Goal: Task Accomplishment & Management: Complete application form

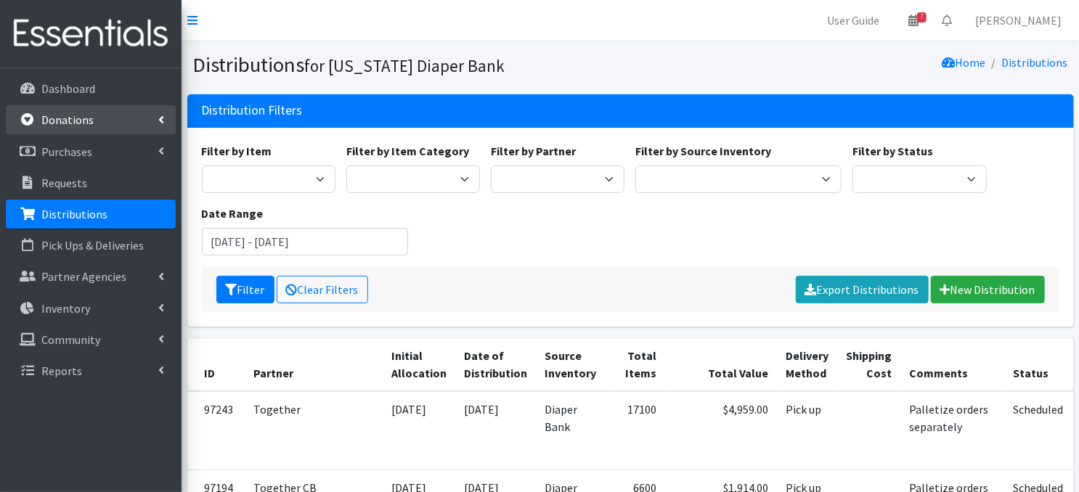
click at [66, 122] on p "Donations" at bounding box center [67, 120] width 52 height 15
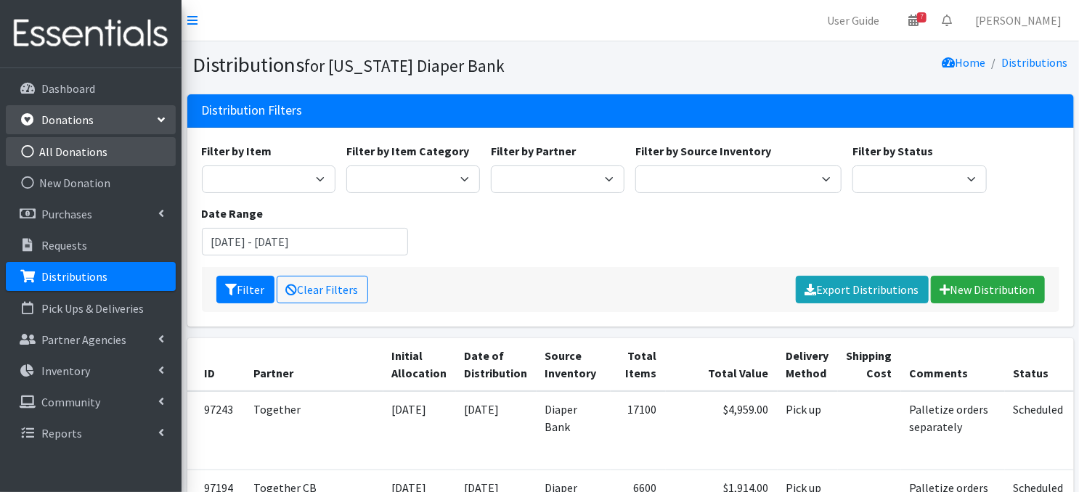
click at [28, 150] on icon at bounding box center [27, 151] width 19 height 13
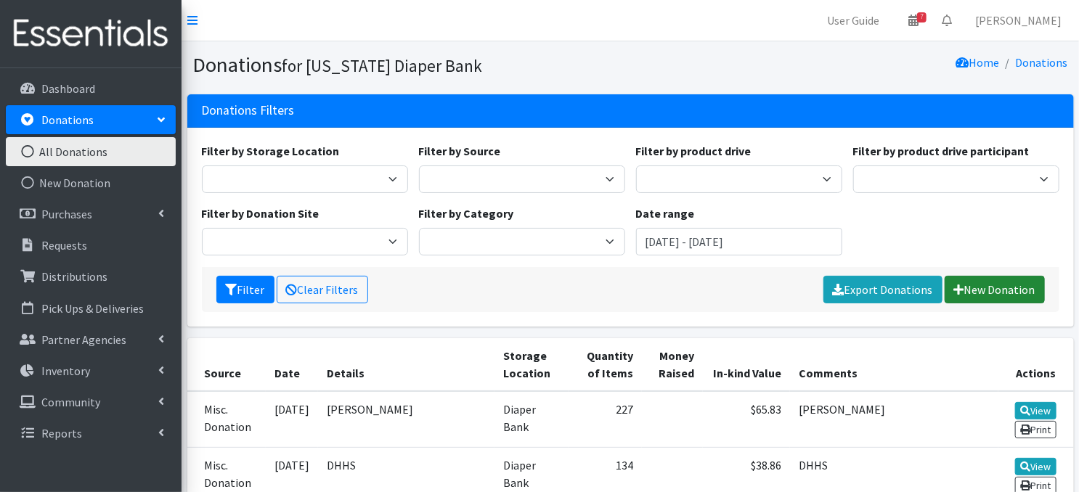
click at [979, 288] on link "New Donation" at bounding box center [995, 290] width 100 height 28
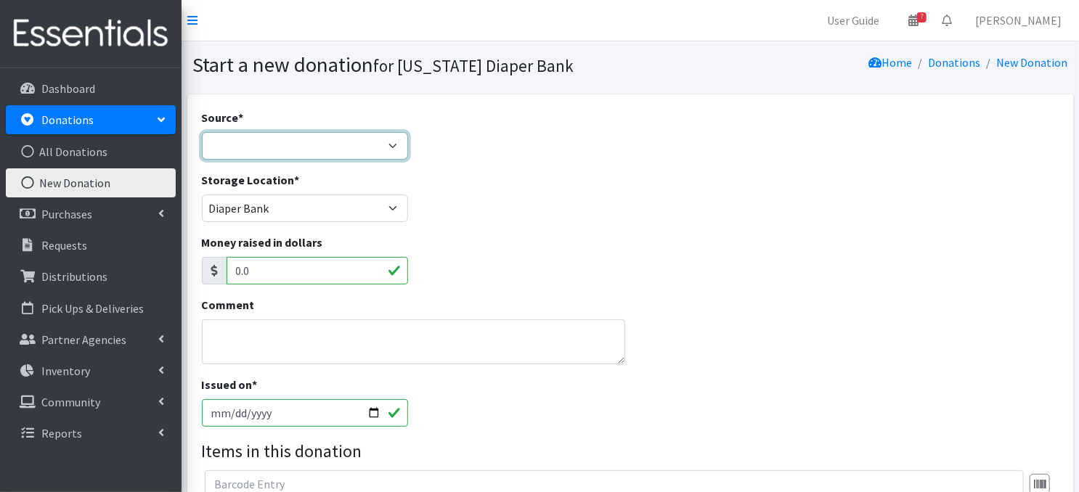
click at [386, 142] on select "Product Drive Manufacturer Donation Site Misc. Donation" at bounding box center [305, 146] width 206 height 28
select select "Misc. Donation"
click at [202, 132] on select "Product Drive Manufacturer Donation Site Misc. Donation" at bounding box center [305, 146] width 206 height 28
click at [239, 339] on textarea "Comment" at bounding box center [413, 342] width 423 height 45
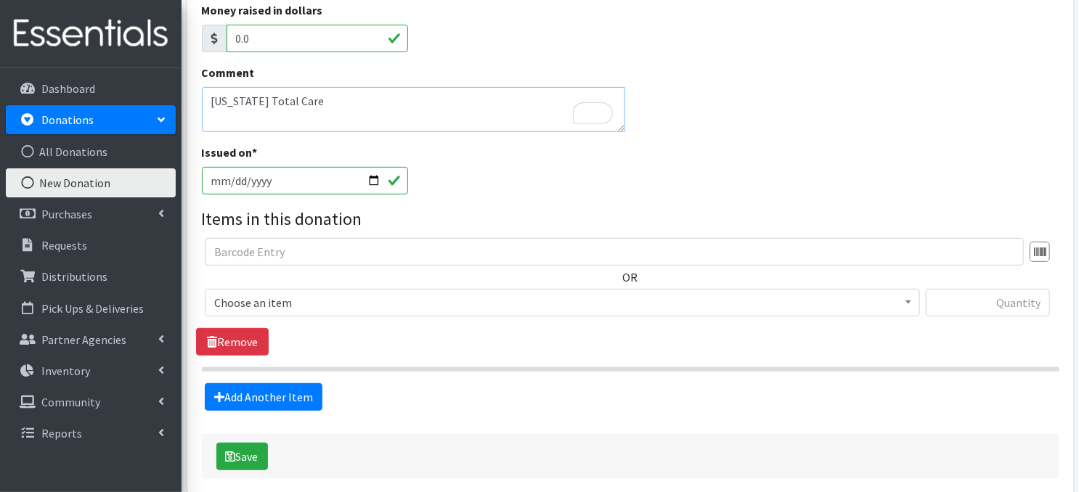
scroll to position [280, 0]
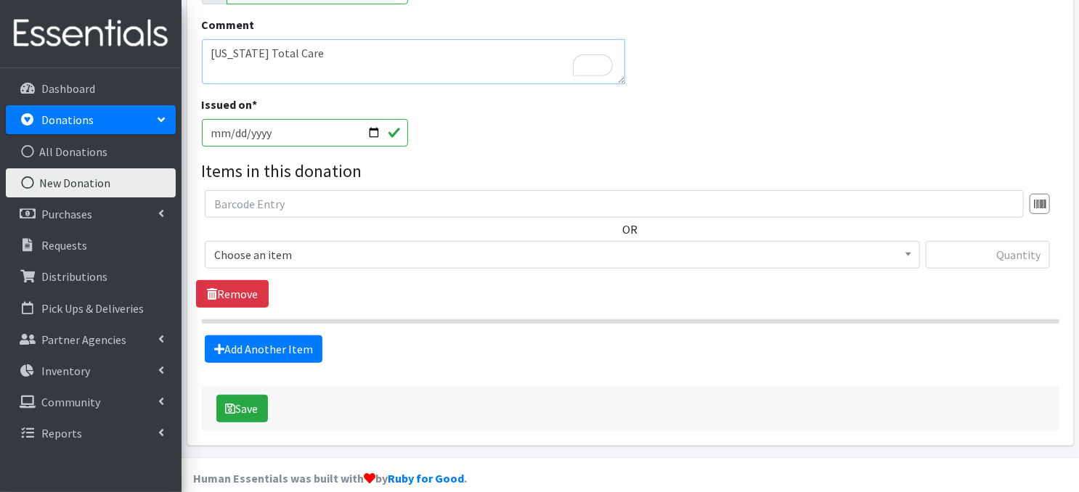
type textarea "[US_STATE] Total Care"
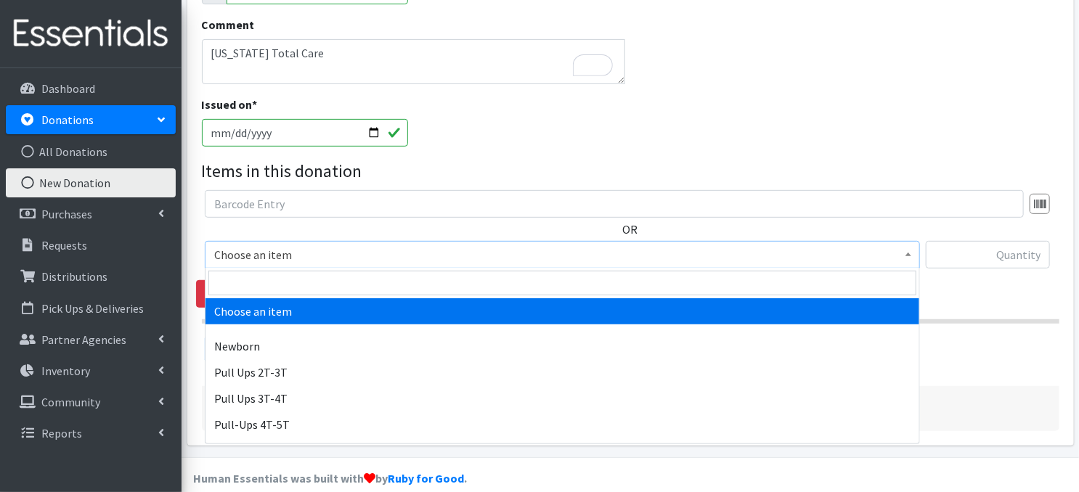
click at [903, 253] on span at bounding box center [908, 253] width 15 height 23
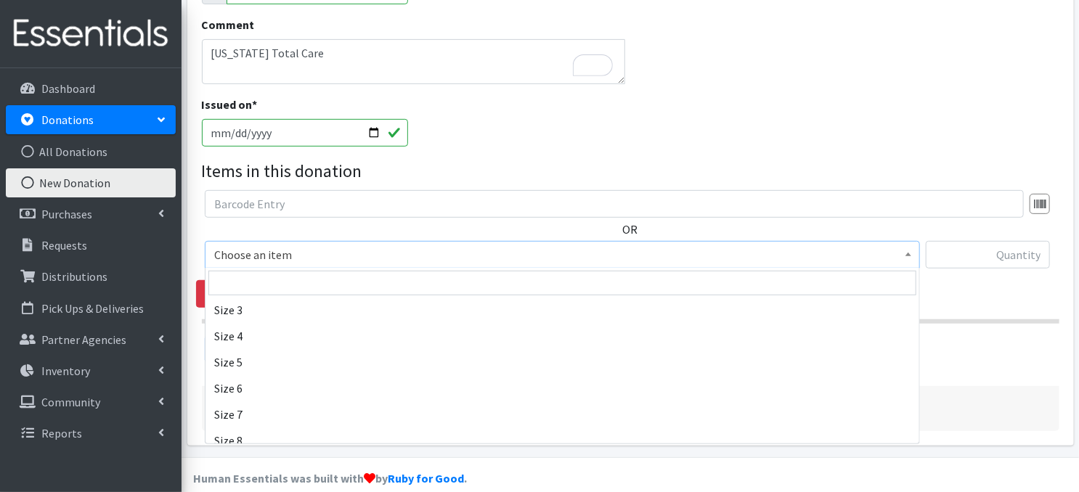
scroll to position [203, 0]
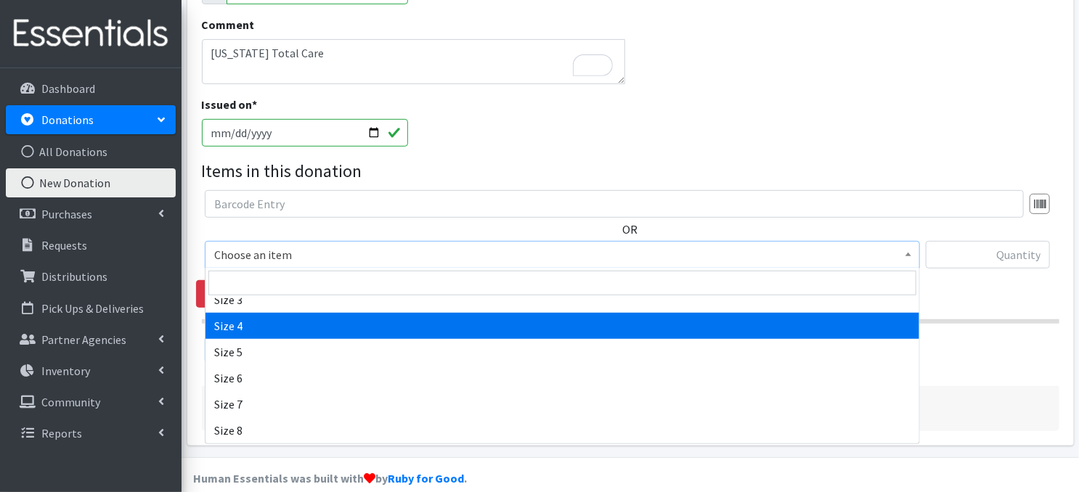
select select "3685"
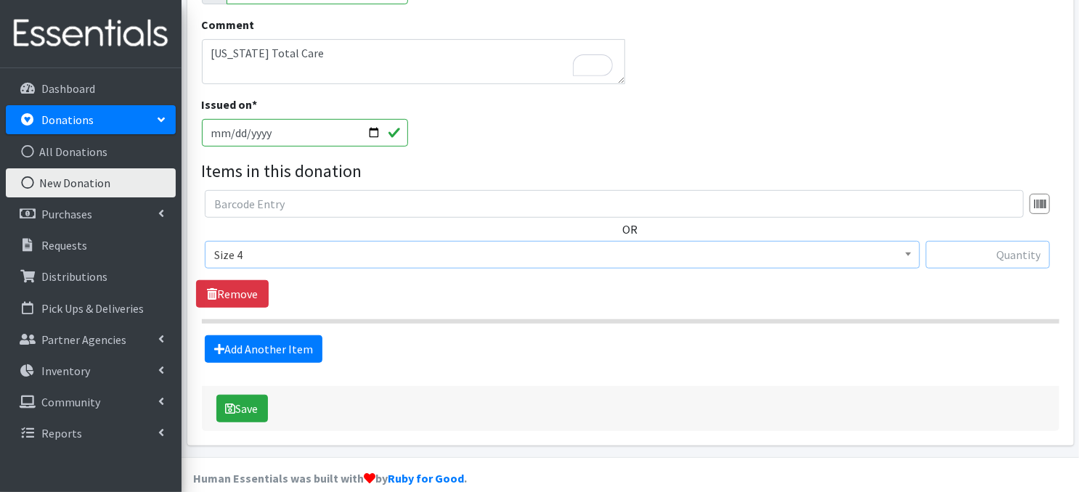
click at [962, 251] on input "text" at bounding box center [988, 255] width 124 height 28
type input "656"
click at [275, 351] on link "Add Another Item" at bounding box center [264, 350] width 118 height 28
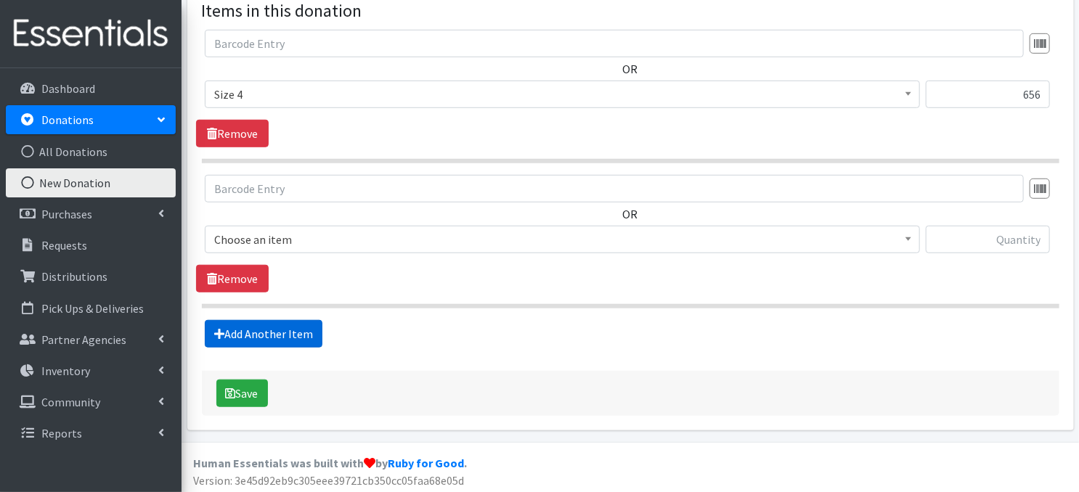
scroll to position [442, 0]
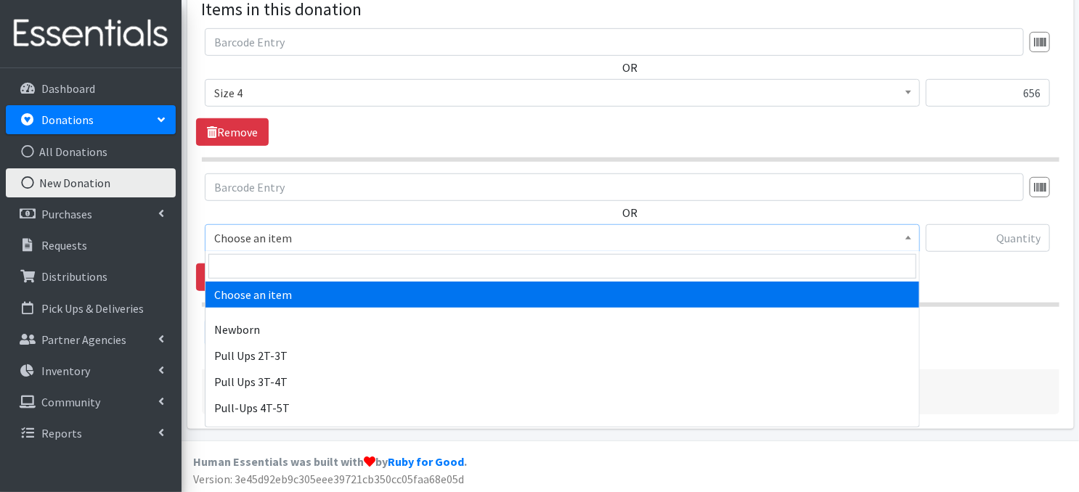
click at [912, 232] on span at bounding box center [908, 236] width 15 height 23
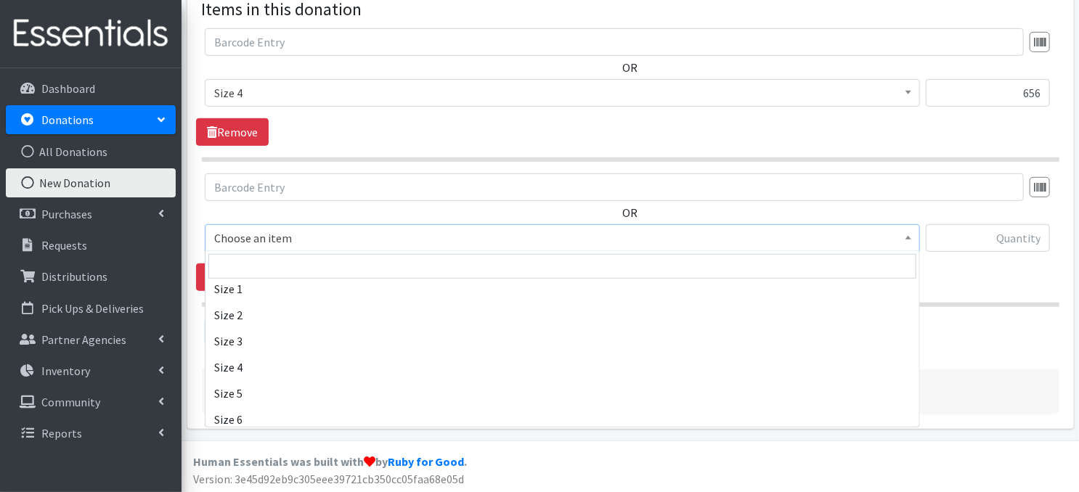
scroll to position [193, 0]
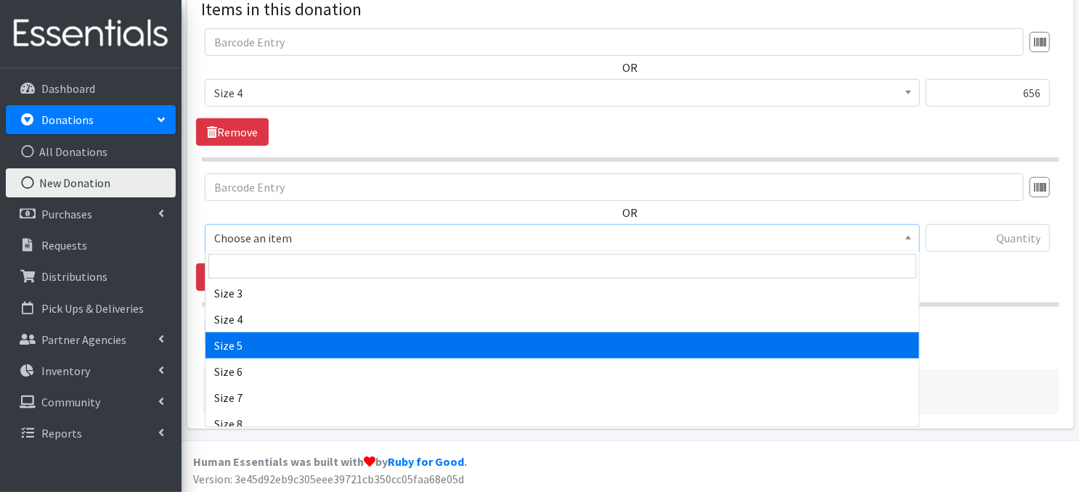
select select "3686"
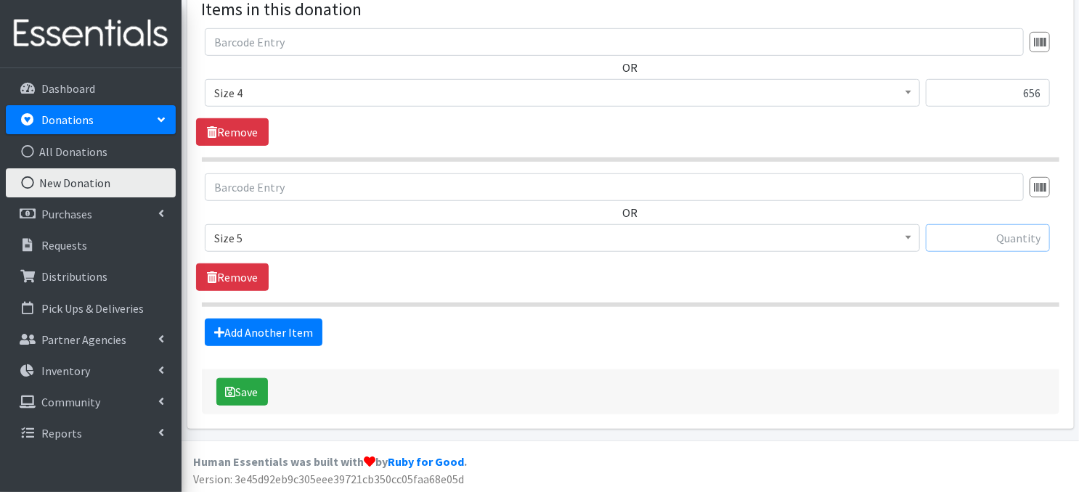
click at [962, 240] on input "text" at bounding box center [988, 238] width 124 height 28
type input "656"
click at [286, 333] on link "Add Another Item" at bounding box center [264, 333] width 118 height 28
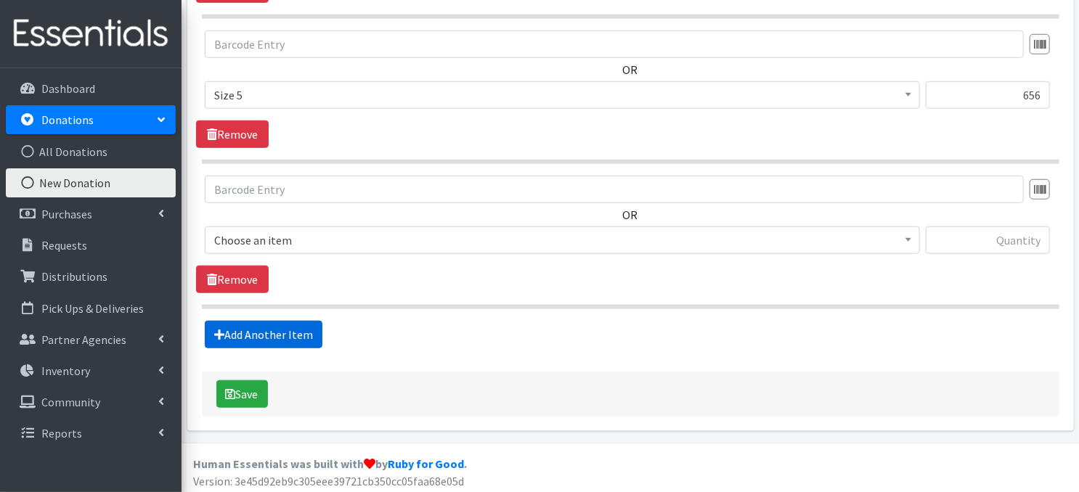
scroll to position [587, 0]
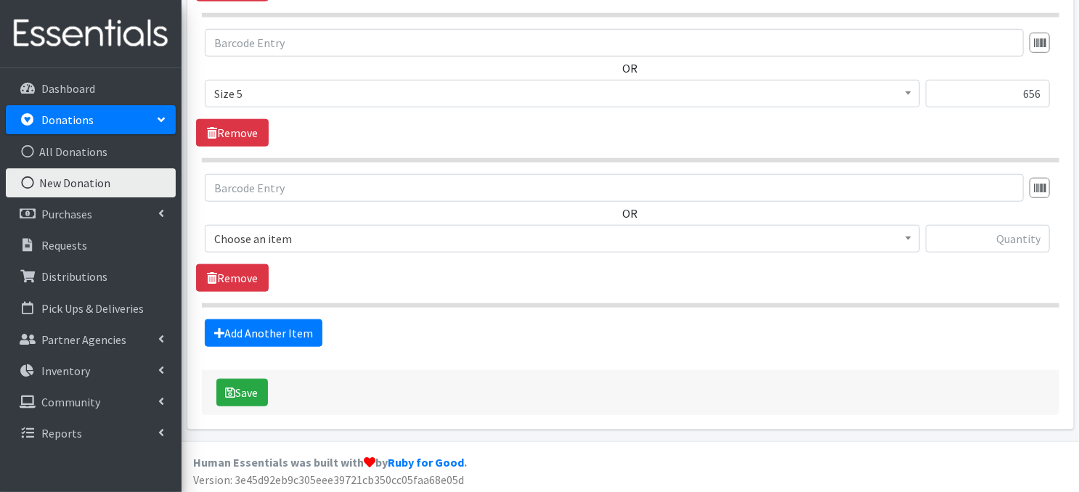
click at [910, 237] on b at bounding box center [909, 239] width 6 height 4
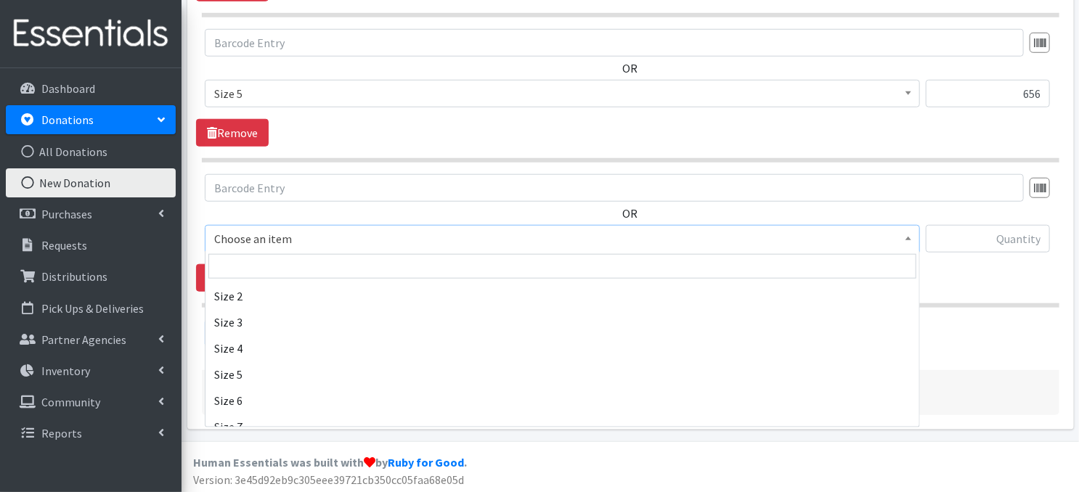
scroll to position [174, 0]
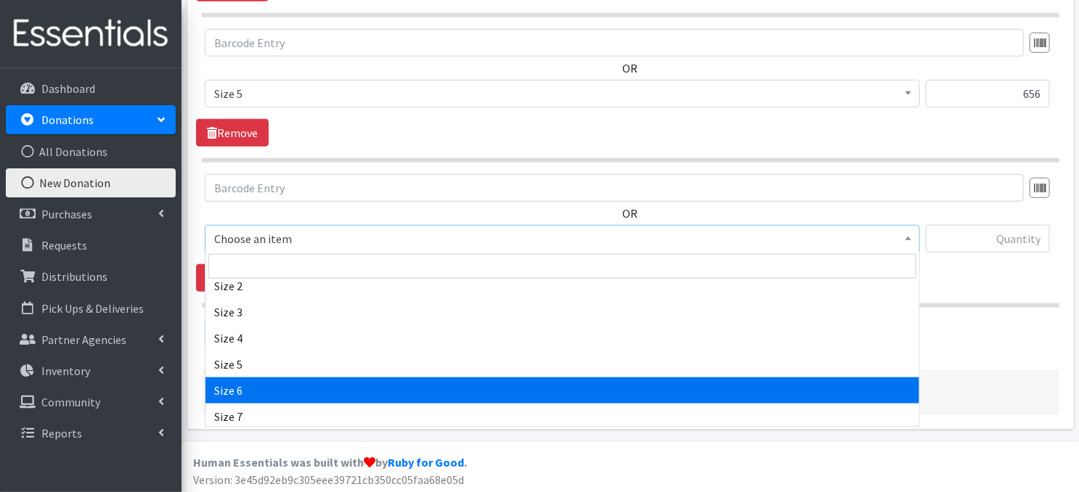
select select "3687"
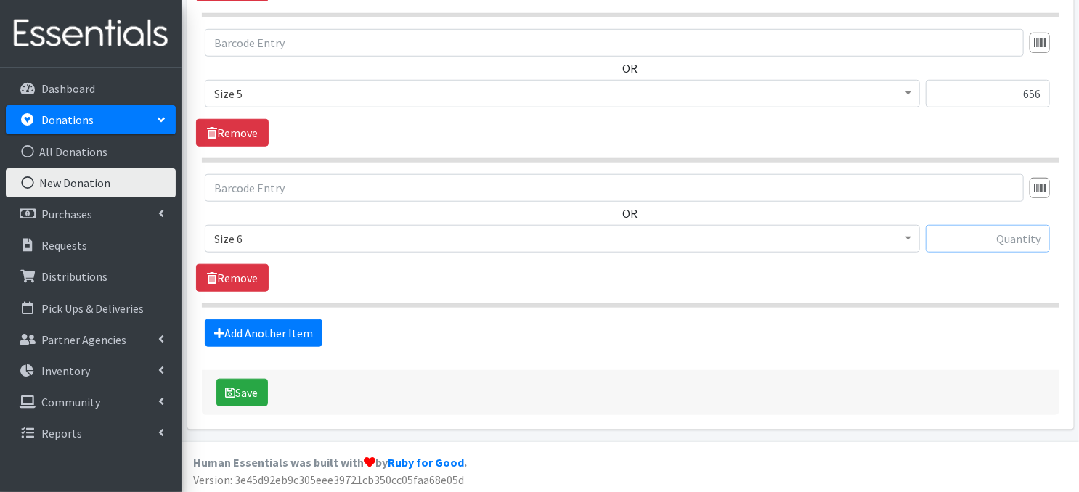
click at [967, 241] on input "text" at bounding box center [988, 239] width 124 height 28
type input "656"
click at [250, 394] on button "Save" at bounding box center [242, 393] width 52 height 28
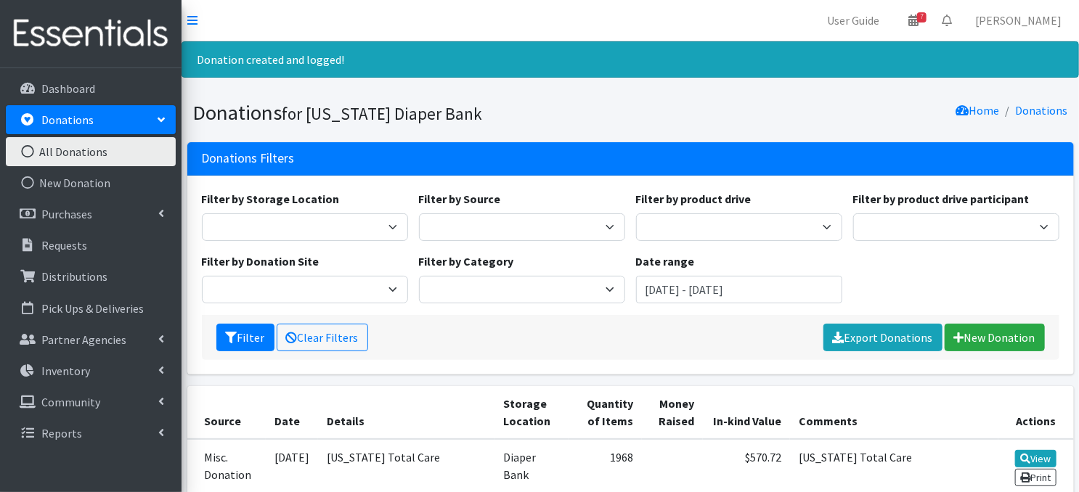
scroll to position [21, 0]
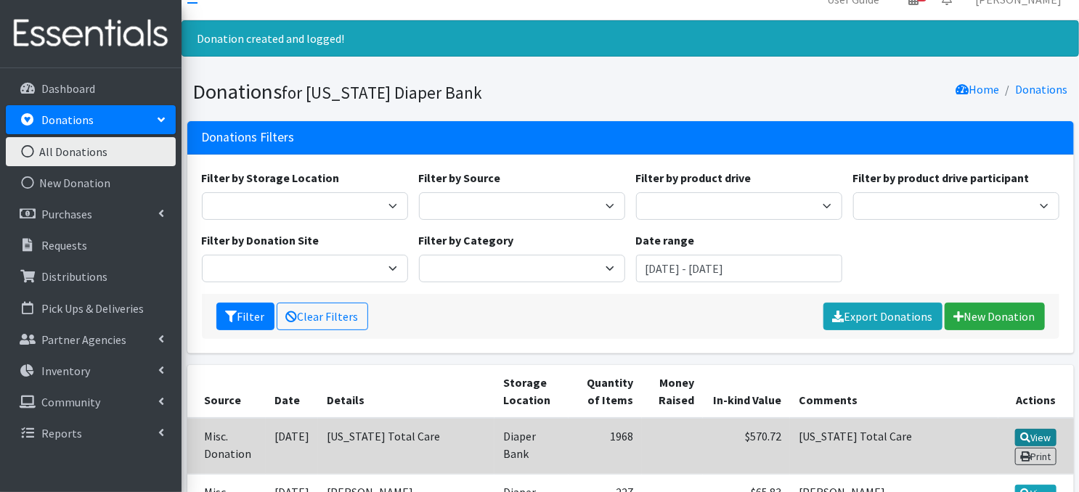
click at [1030, 433] on link "View" at bounding box center [1035, 437] width 41 height 17
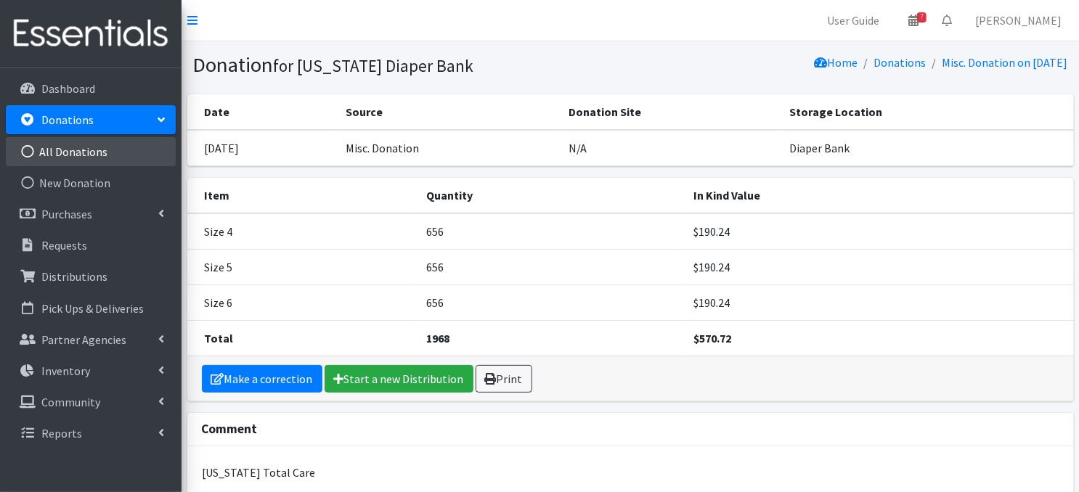
click at [29, 151] on icon at bounding box center [27, 151] width 19 height 13
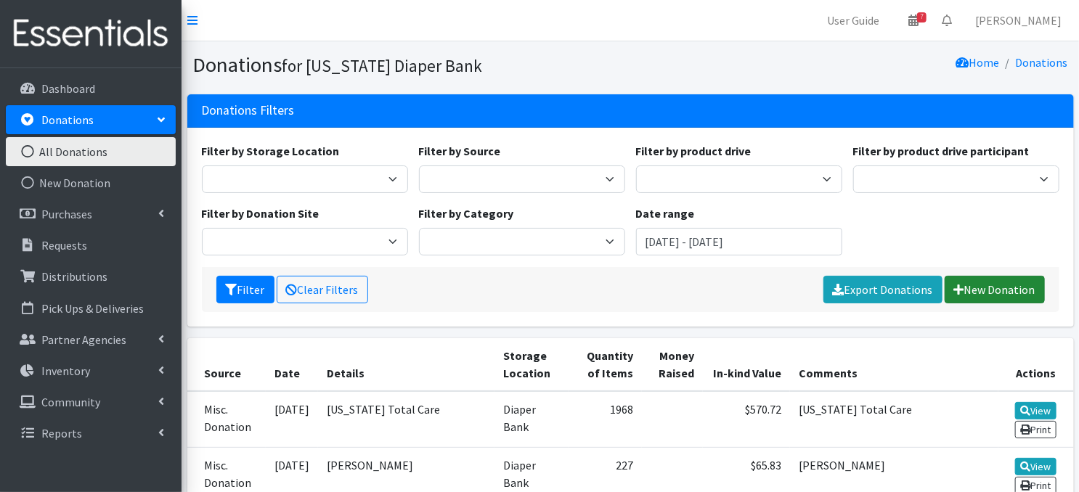
click at [981, 290] on link "New Donation" at bounding box center [995, 290] width 100 height 28
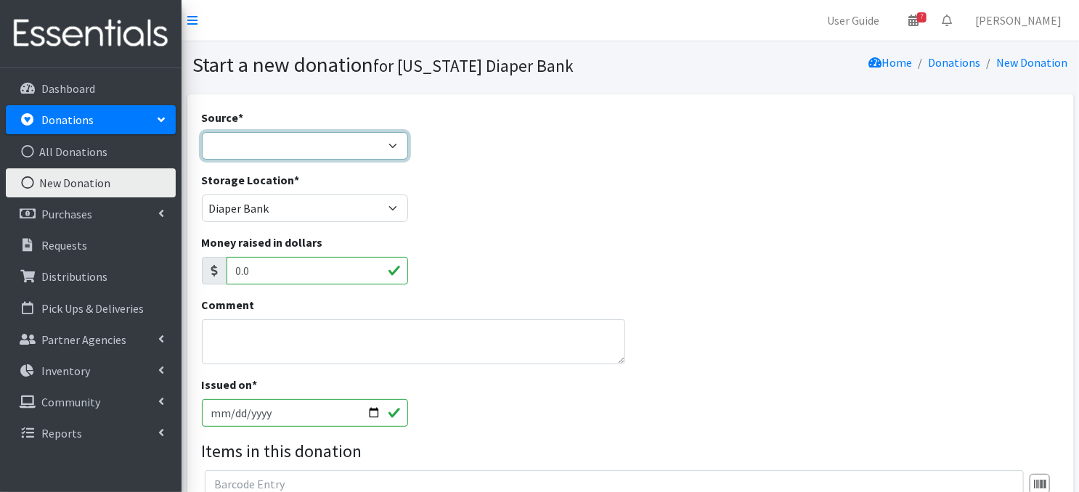
click at [397, 148] on select "Product Drive Manufacturer Donation Site Misc. Donation" at bounding box center [305, 146] width 206 height 28
select select "Misc. Donation"
click at [202, 132] on select "Product Drive Manufacturer Donation Site Misc. Donation" at bounding box center [305, 146] width 206 height 28
click at [235, 344] on textarea "Comment" at bounding box center [413, 342] width 423 height 45
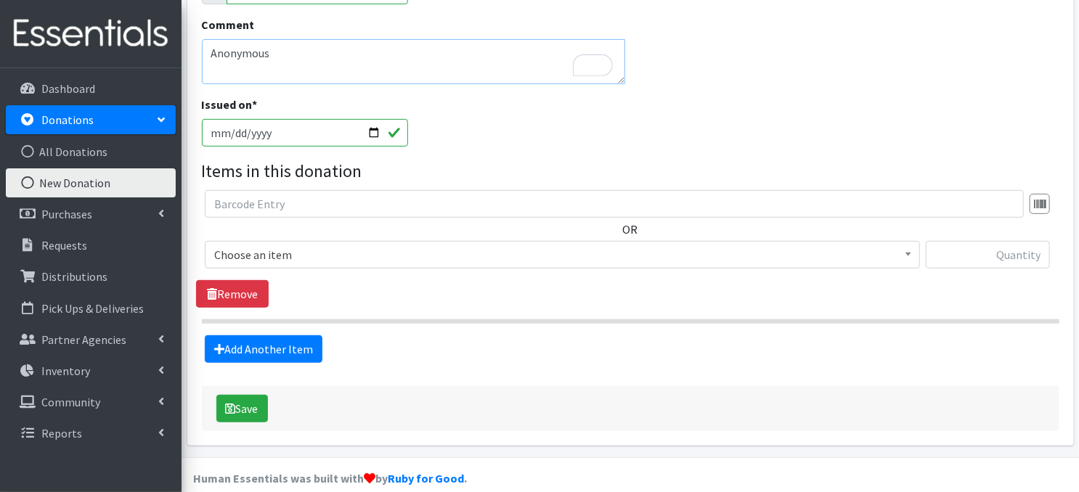
scroll to position [298, 0]
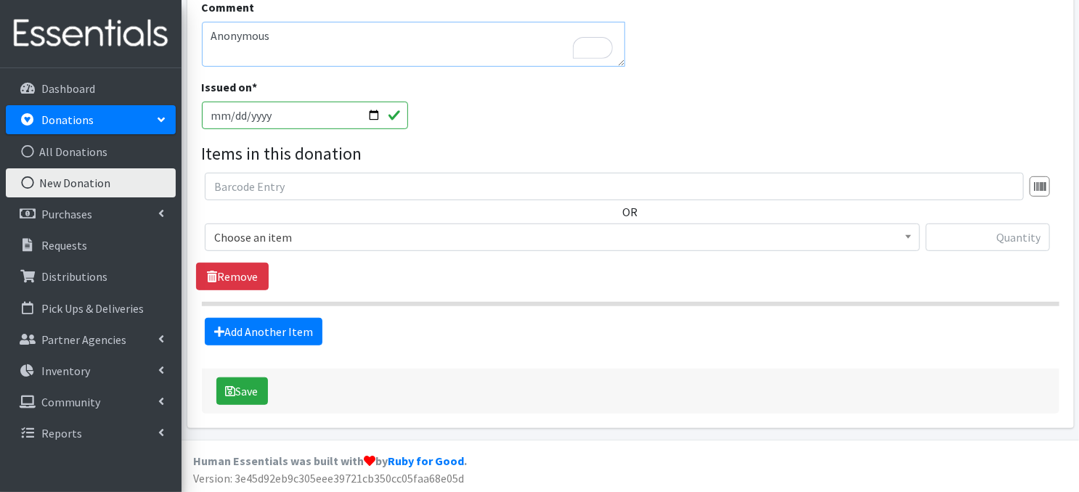
type textarea "Anonymous"
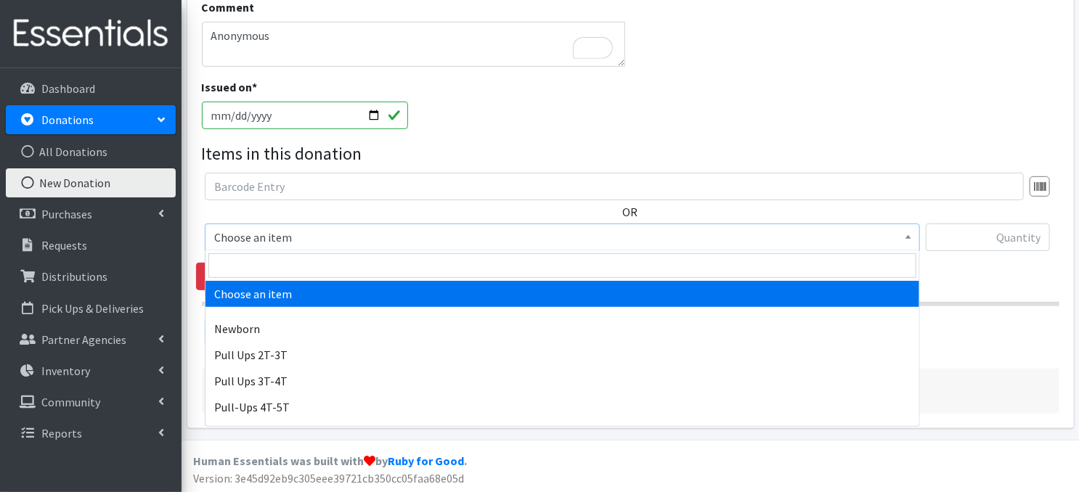
click at [912, 237] on span at bounding box center [908, 235] width 15 height 23
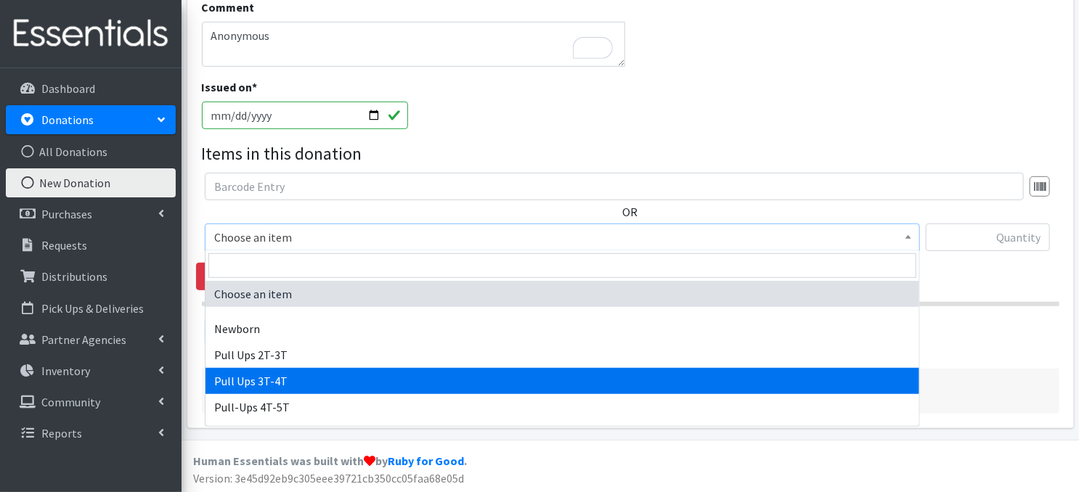
select select "3697"
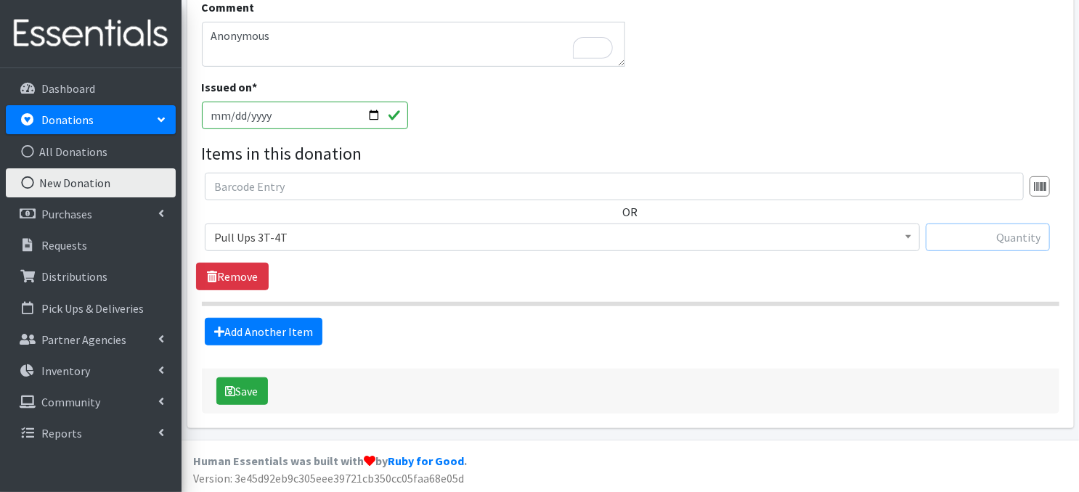
click at [973, 237] on input "text" at bounding box center [988, 238] width 124 height 28
type input "112"
click at [253, 393] on button "Save" at bounding box center [242, 392] width 52 height 28
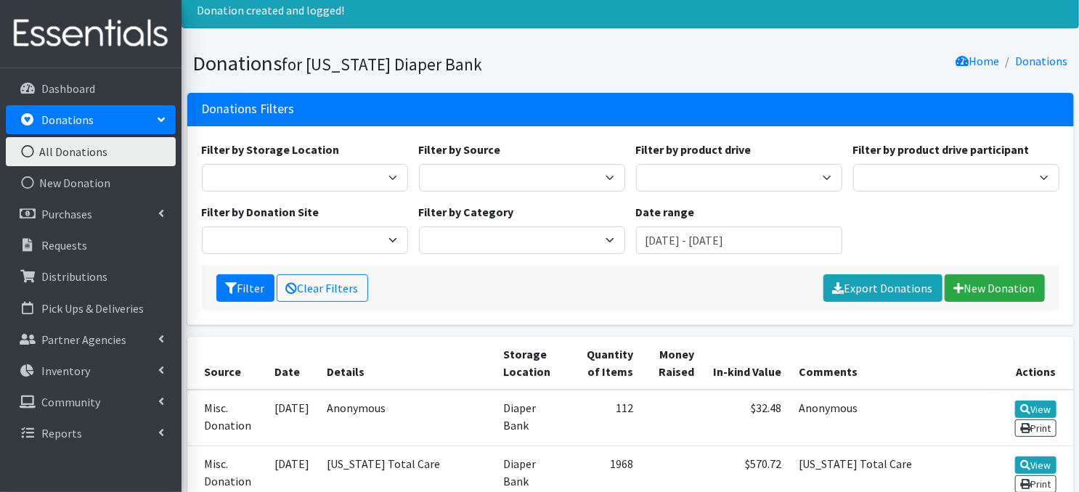
scroll to position [58, 0]
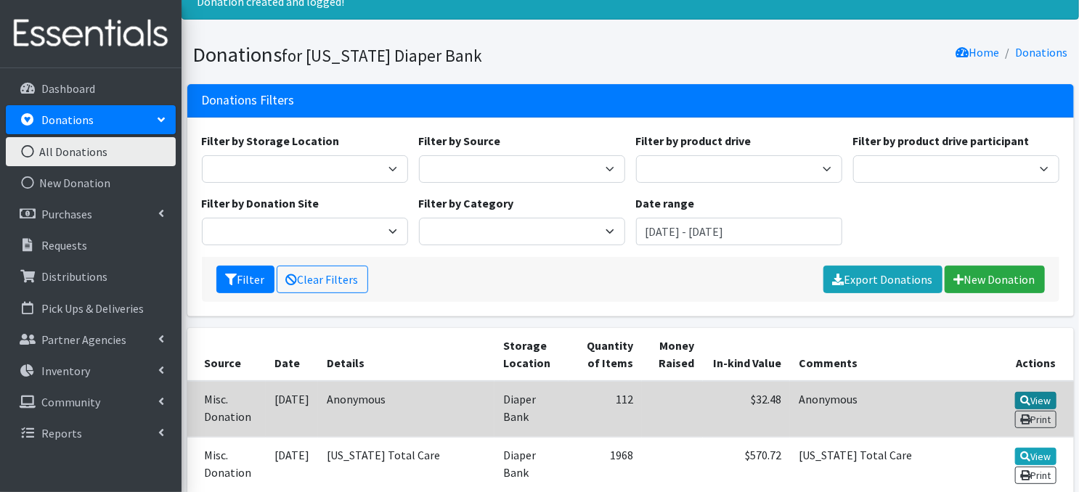
click at [1025, 397] on icon at bounding box center [1025, 401] width 10 height 10
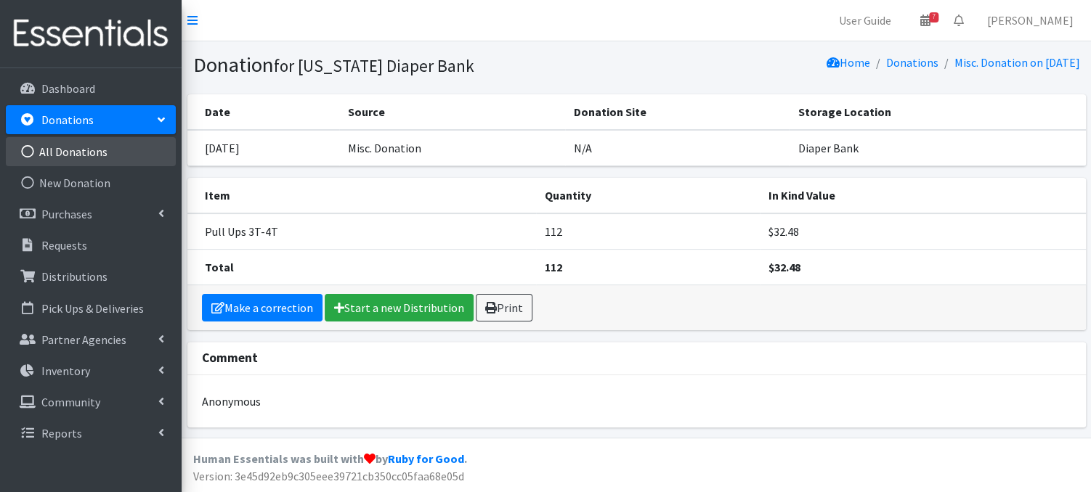
click at [26, 151] on icon at bounding box center [27, 151] width 19 height 13
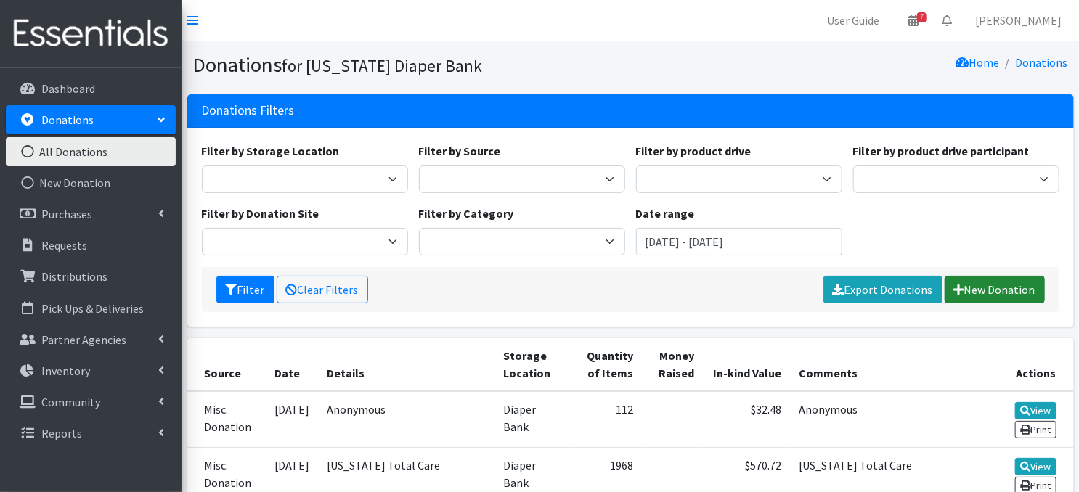
click at [971, 292] on link "New Donation" at bounding box center [995, 290] width 100 height 28
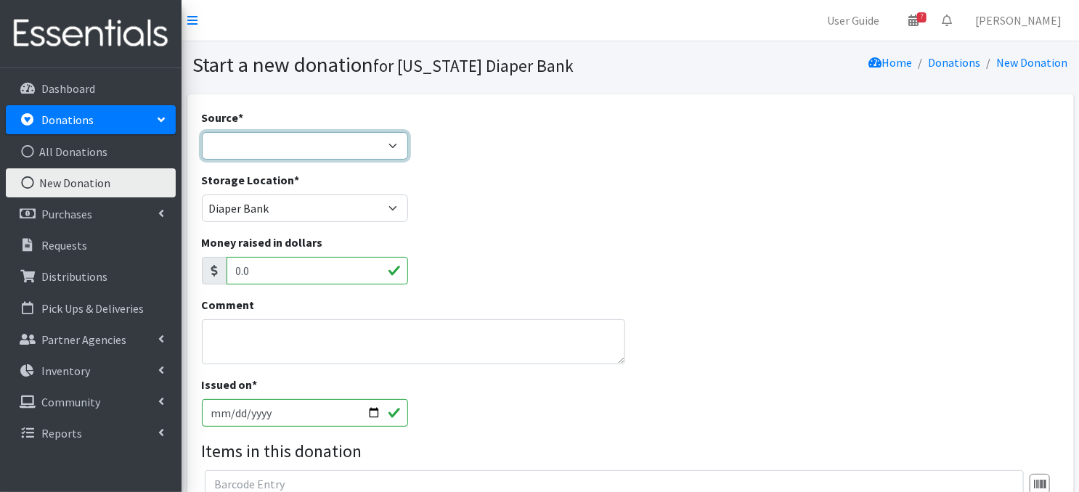
click at [386, 139] on select "Product Drive Manufacturer Donation Site Misc. Donation" at bounding box center [305, 146] width 206 height 28
select select "Product Drive"
click at [202, 132] on select "Product Drive Manufacturer Donation Site Misc. Donation" at bounding box center [305, 146] width 206 height 28
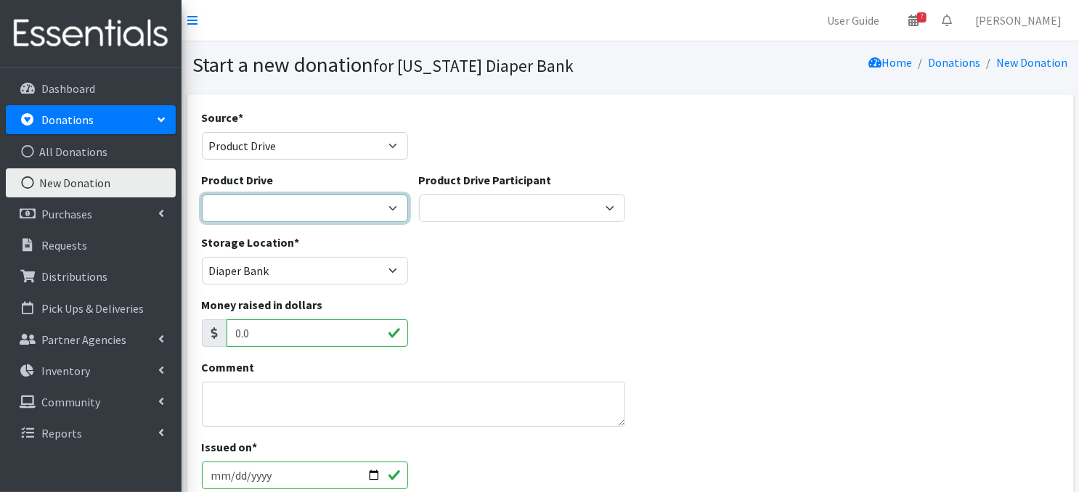
click at [385, 206] on select "Abbott Elementary ACCESS Bank Ackerman Elementary Amazon Smile Apartment Associ…" at bounding box center [305, 209] width 206 height 28
select select "2807"
click at [202, 195] on select "Abbott Elementary ACCESS Bank Ackerman Elementary Amazon Smile Apartment Associ…" at bounding box center [305, 209] width 206 height 28
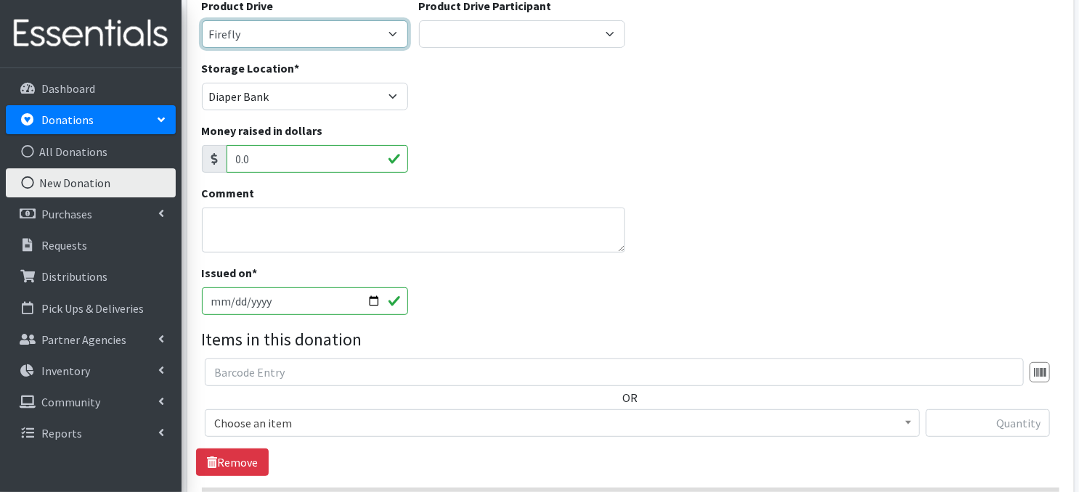
scroll to position [232, 0]
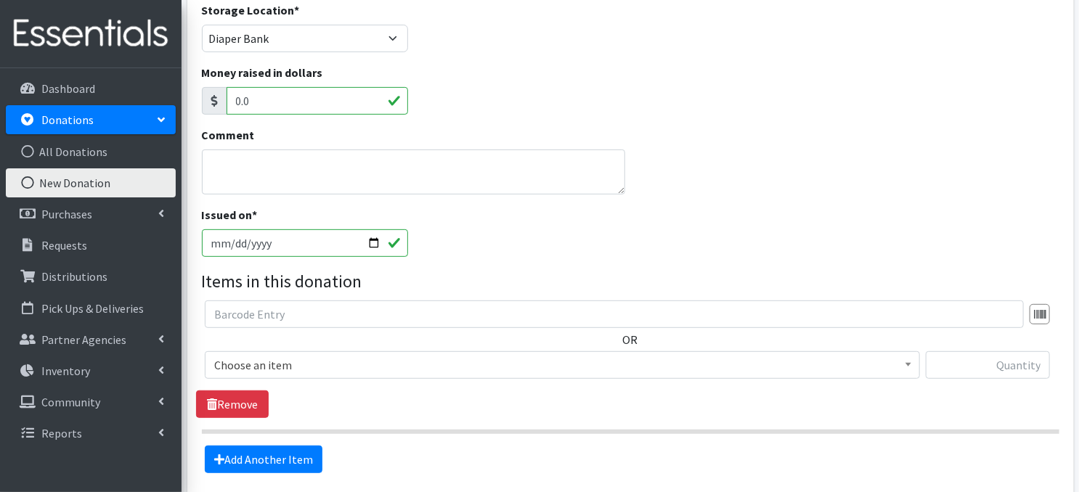
click at [371, 244] on input "[DATE]" at bounding box center [305, 244] width 206 height 28
type input "[DATE]"
click at [758, 226] on div "Issued on * 2025-09-29" at bounding box center [630, 237] width 869 height 62
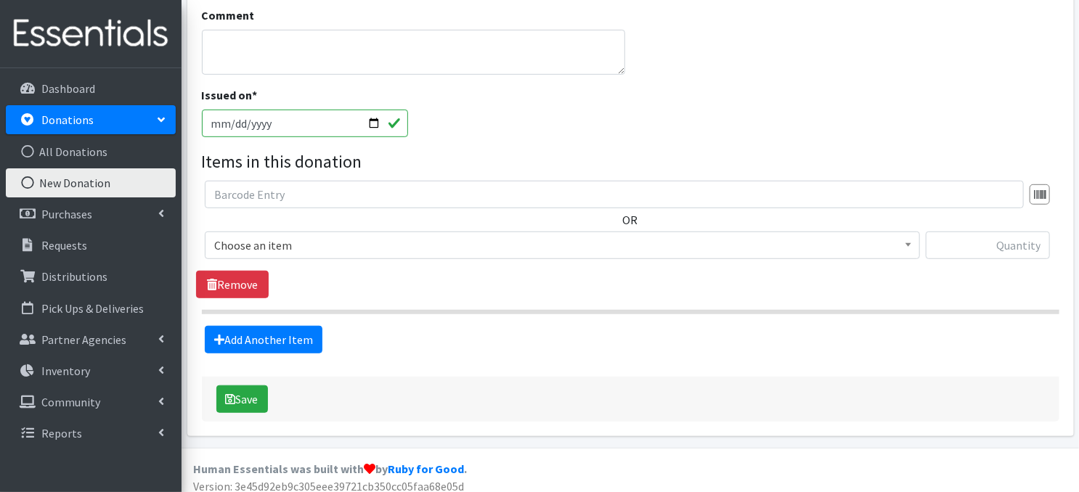
scroll to position [360, 0]
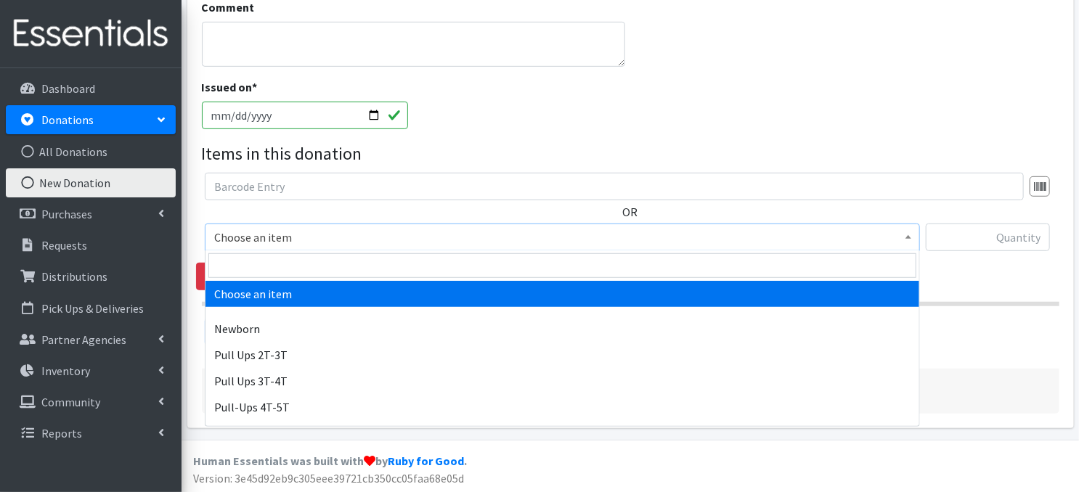
click at [907, 237] on b at bounding box center [909, 237] width 6 height 4
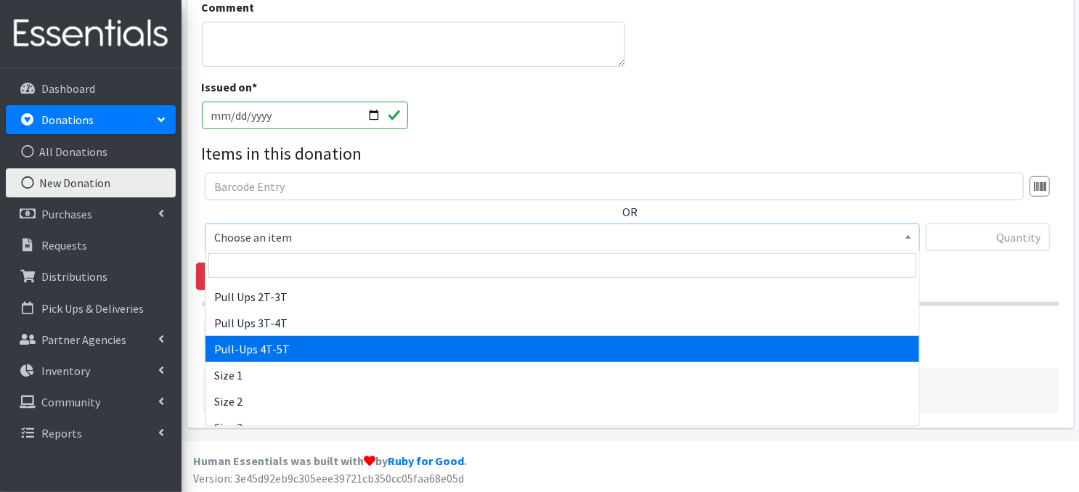
scroll to position [77, 0]
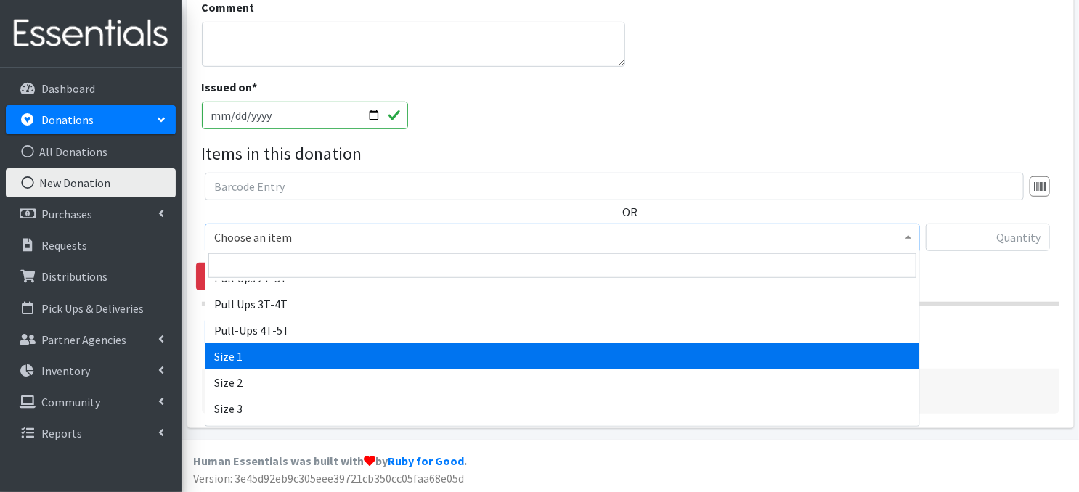
select select "3682"
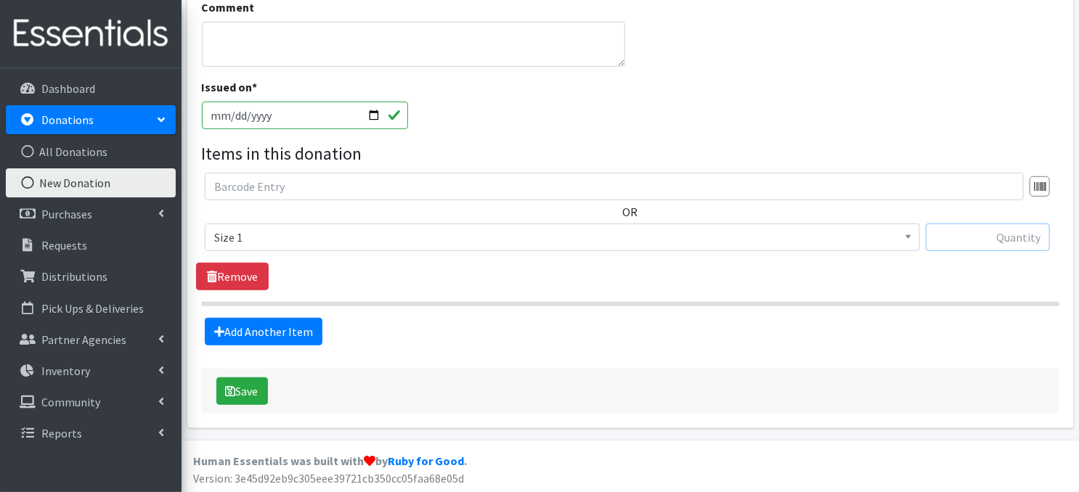
click at [1002, 237] on input "text" at bounding box center [988, 238] width 124 height 28
type input "309"
click at [293, 329] on link "Add Another Item" at bounding box center [264, 332] width 118 height 28
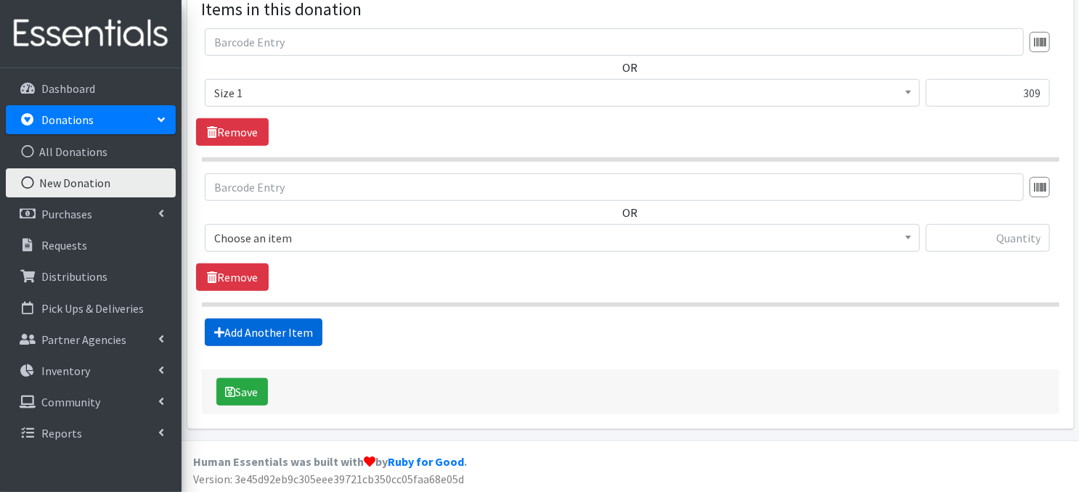
scroll to position [505, 0]
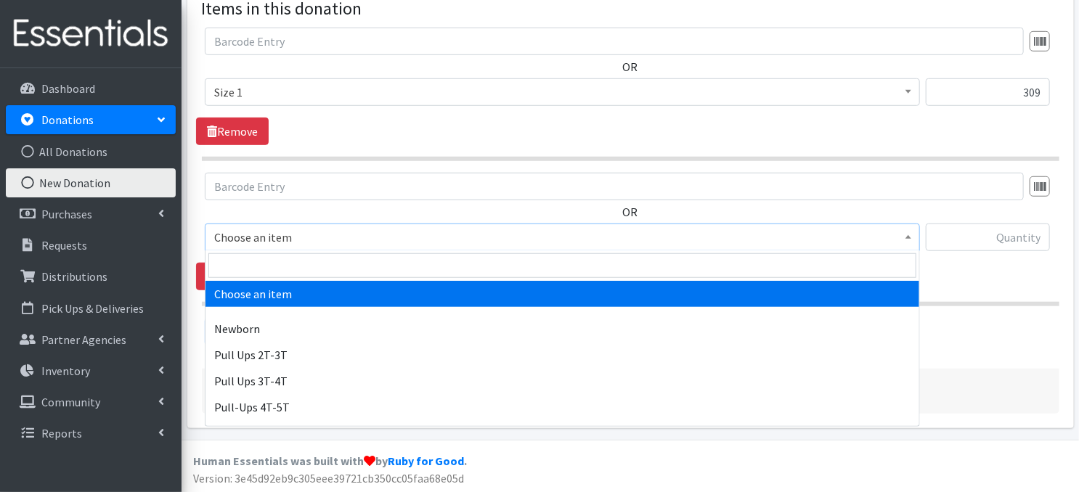
click at [912, 240] on span at bounding box center [908, 235] width 15 height 23
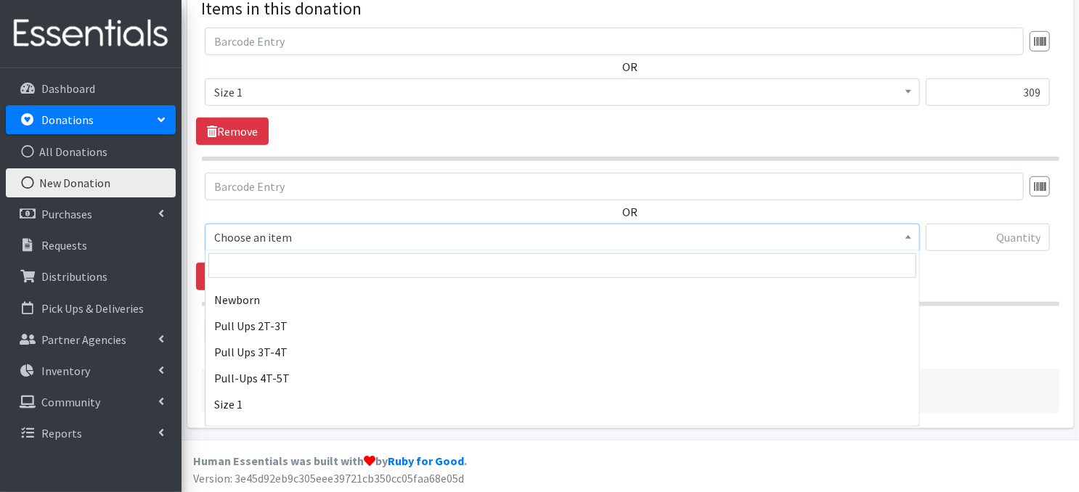
scroll to position [78, 0]
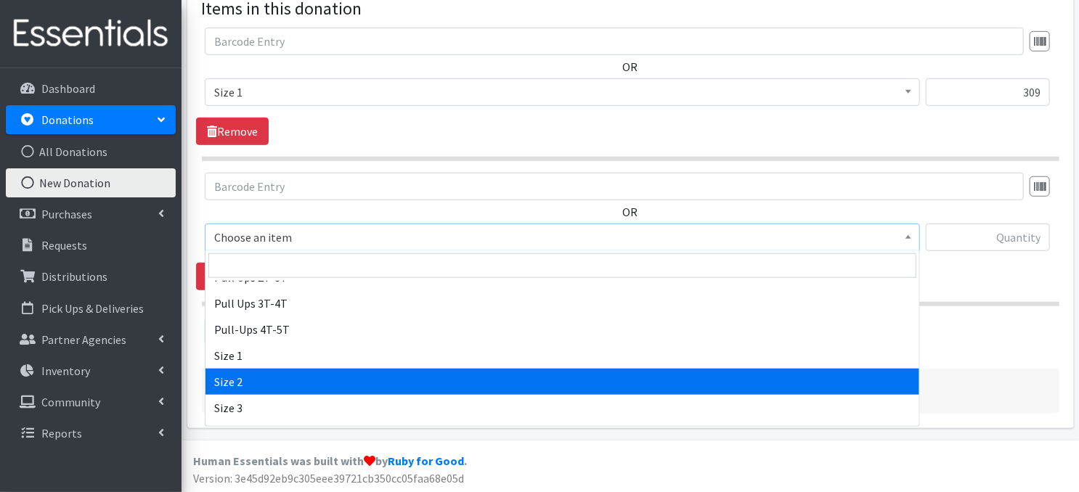
select select "3683"
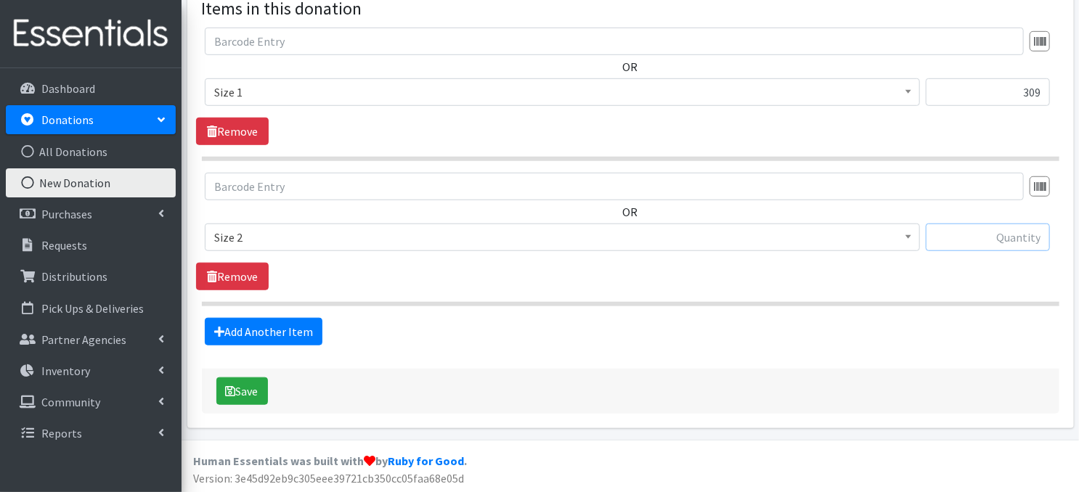
click at [1008, 240] on input "text" at bounding box center [988, 238] width 124 height 28
type input "116"
click at [283, 336] on link "Add Another Item" at bounding box center [264, 332] width 118 height 28
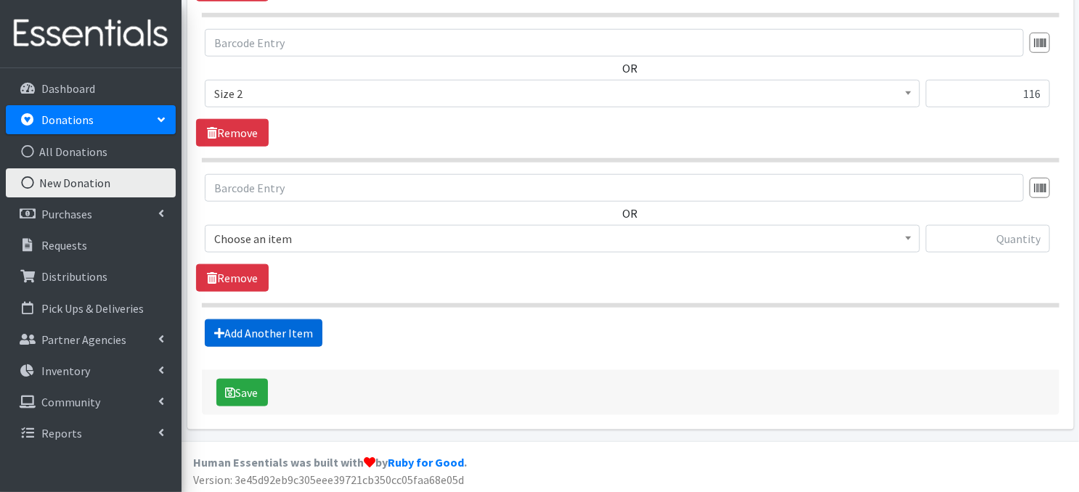
scroll to position [650, 0]
click at [905, 238] on span at bounding box center [908, 236] width 15 height 23
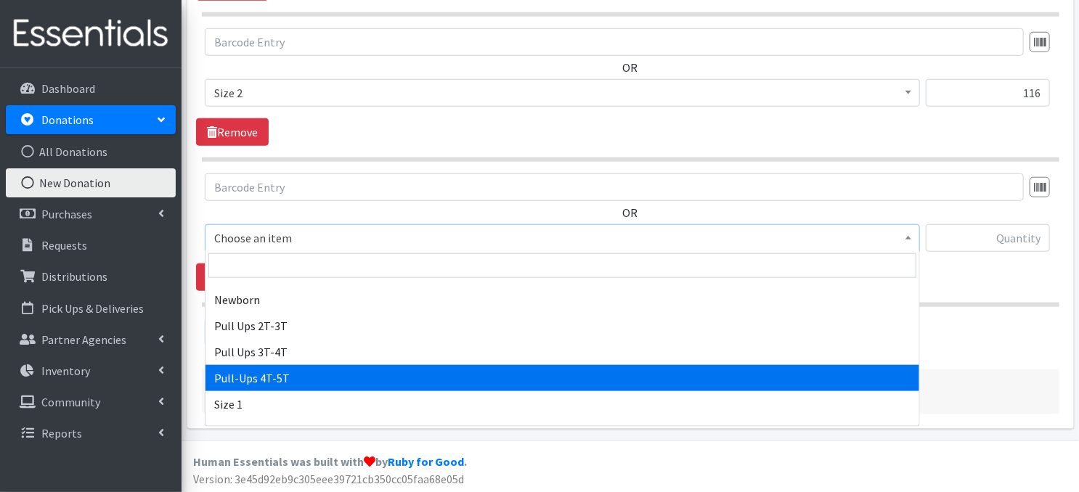
scroll to position [87, 0]
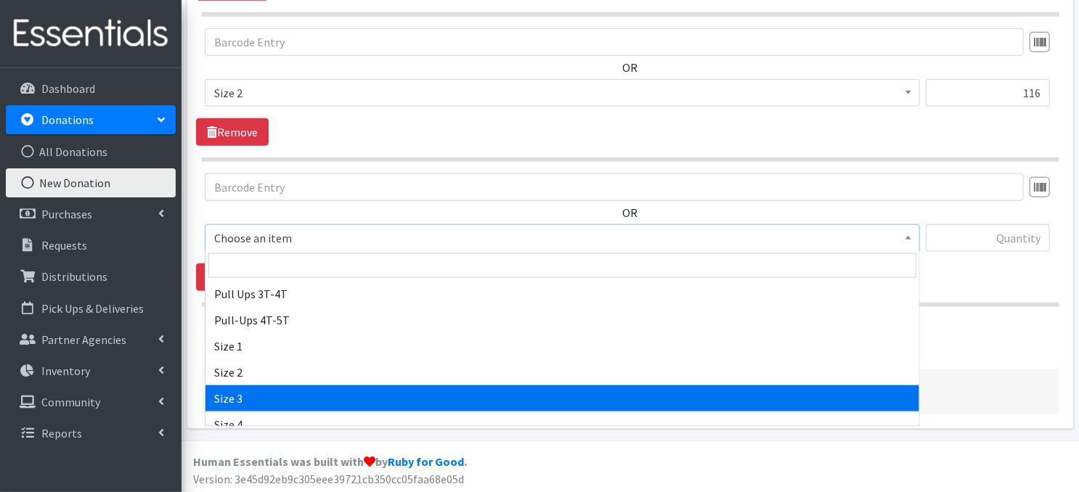
select select "3684"
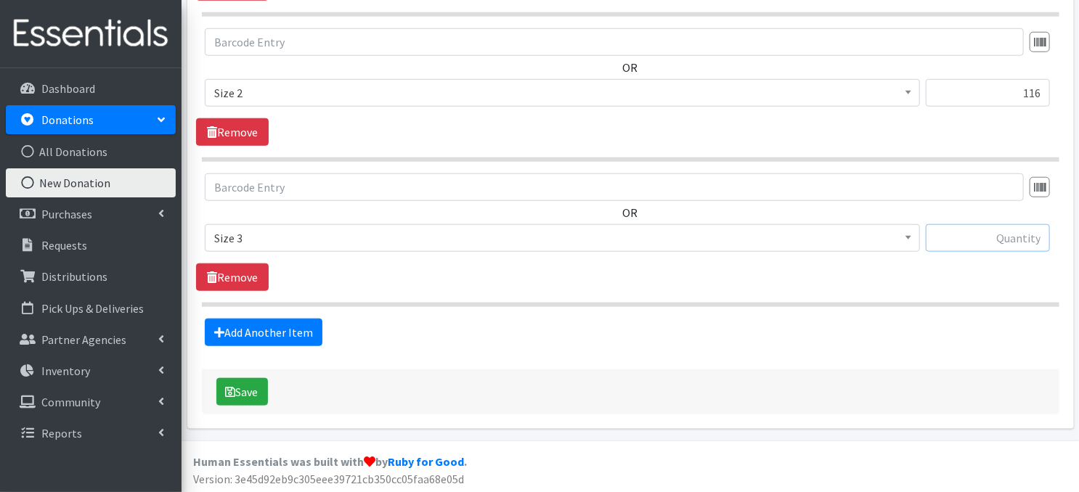
click at [965, 245] on input "text" at bounding box center [988, 238] width 124 height 28
type input "205"
click at [293, 336] on link "Add Another Item" at bounding box center [264, 333] width 118 height 28
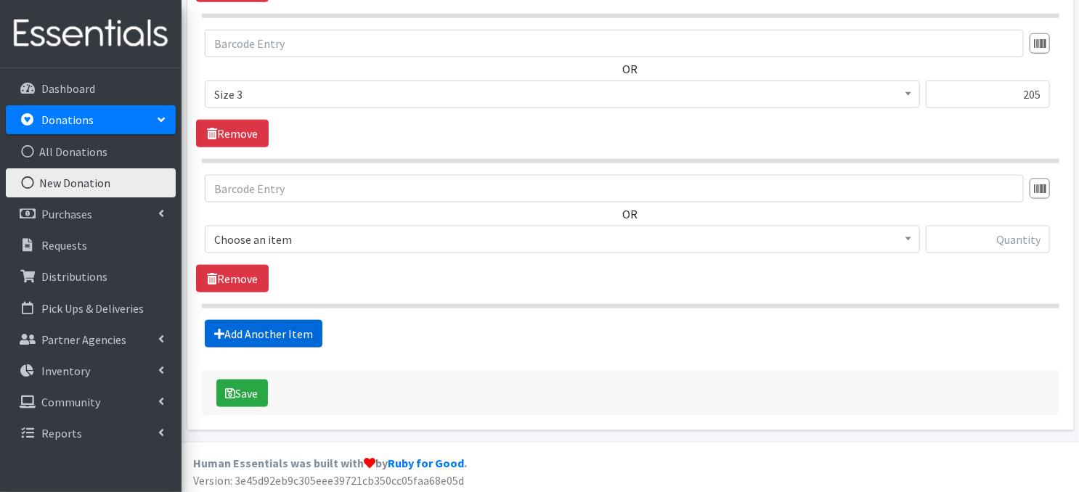
scroll to position [795, 0]
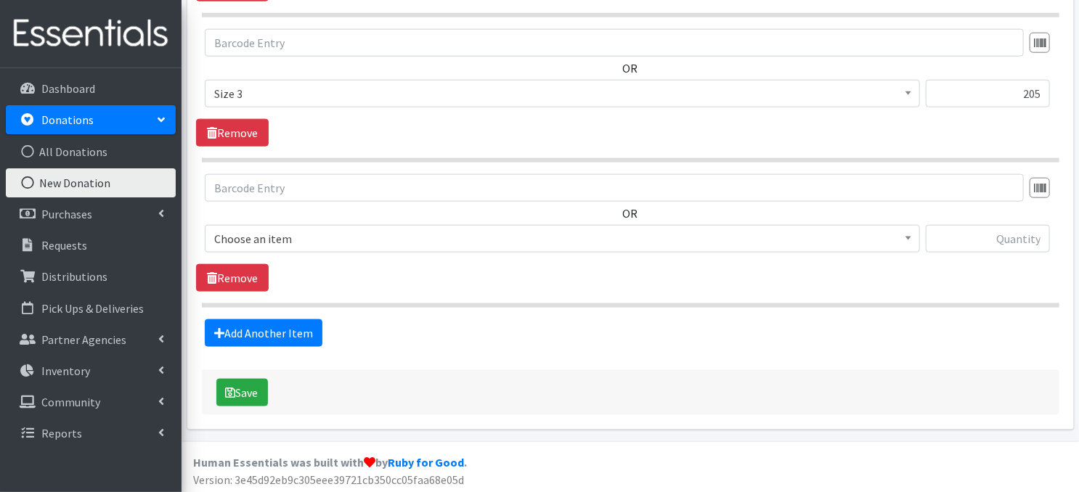
click at [906, 237] on b at bounding box center [909, 239] width 6 height 4
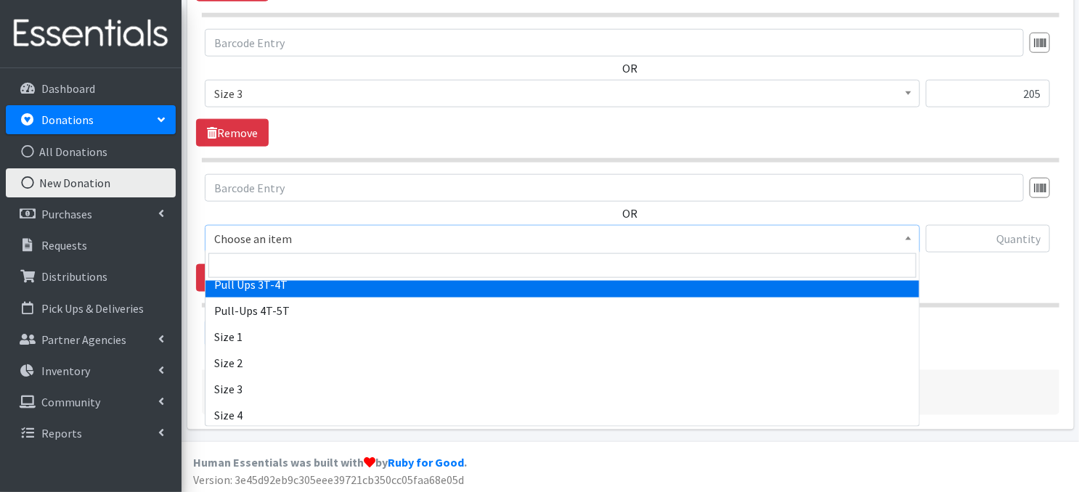
scroll to position [145, 0]
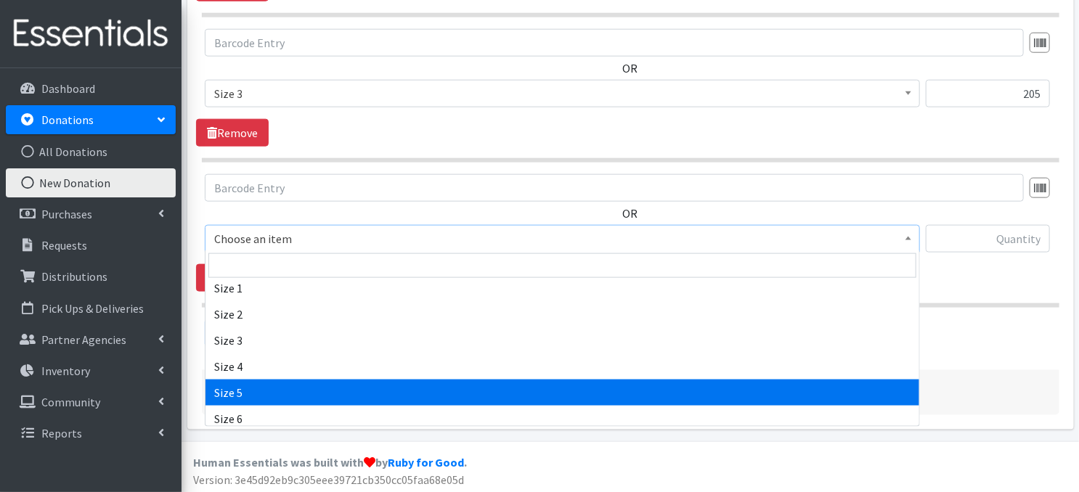
select select "3686"
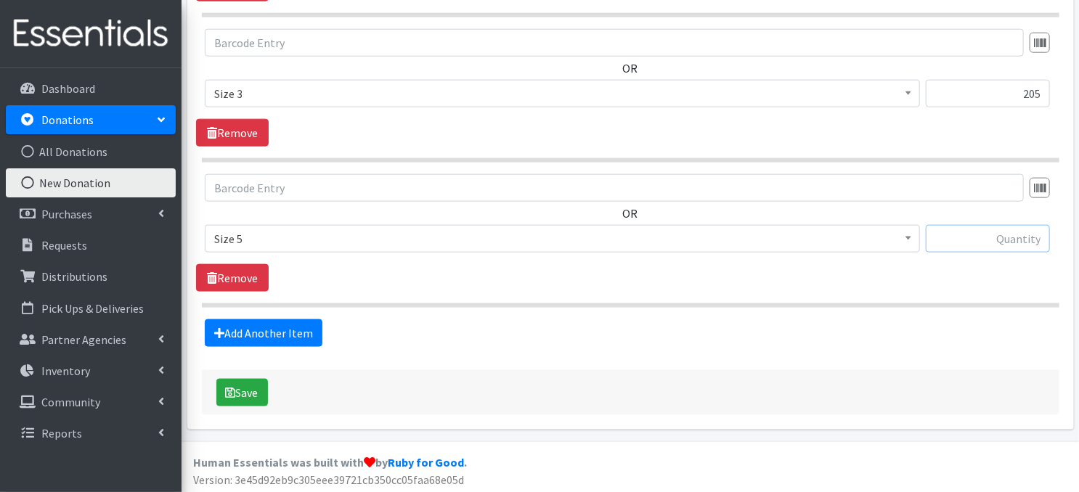
click at [965, 241] on input "text" at bounding box center [988, 239] width 124 height 28
type input "87"
click at [304, 336] on link "Add Another Item" at bounding box center [264, 334] width 118 height 28
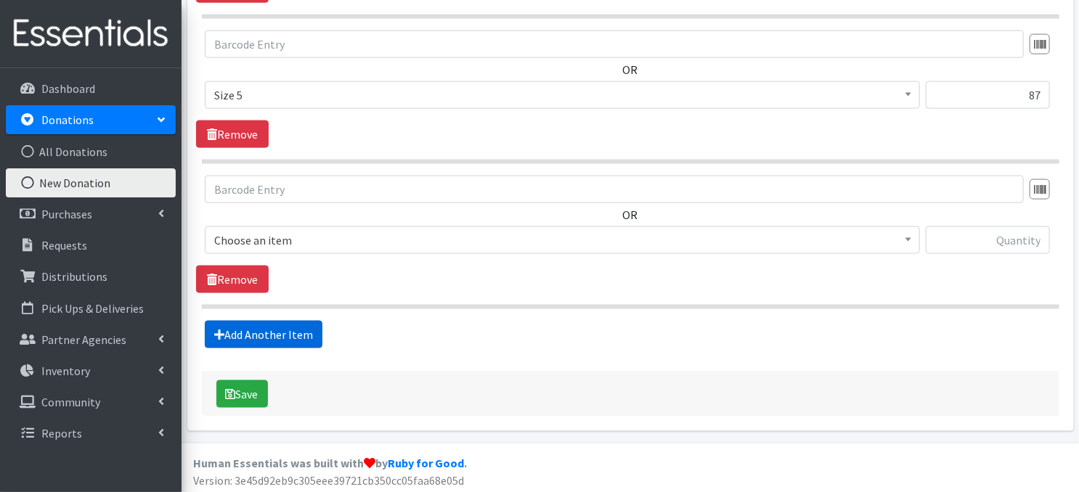
scroll to position [939, 0]
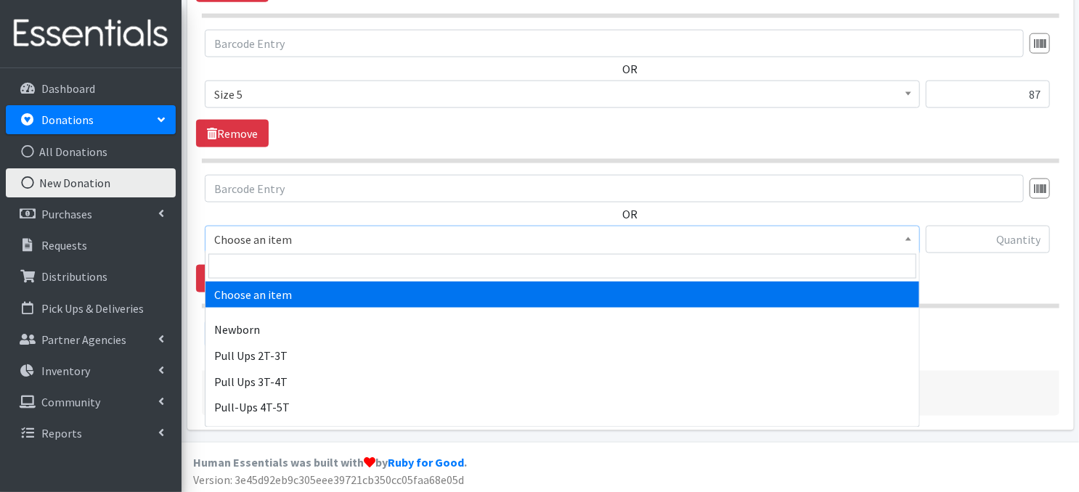
click at [911, 233] on span at bounding box center [908, 238] width 15 height 23
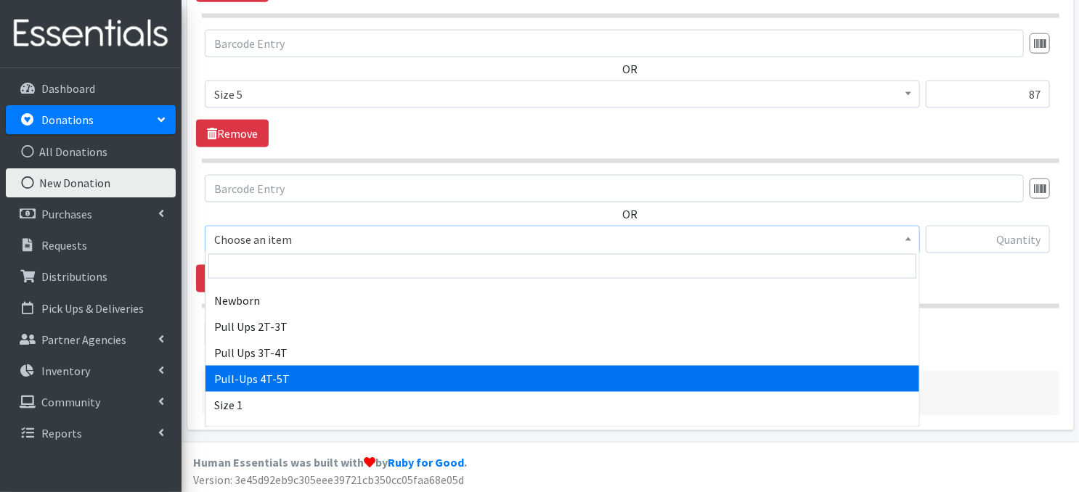
scroll to position [164, 0]
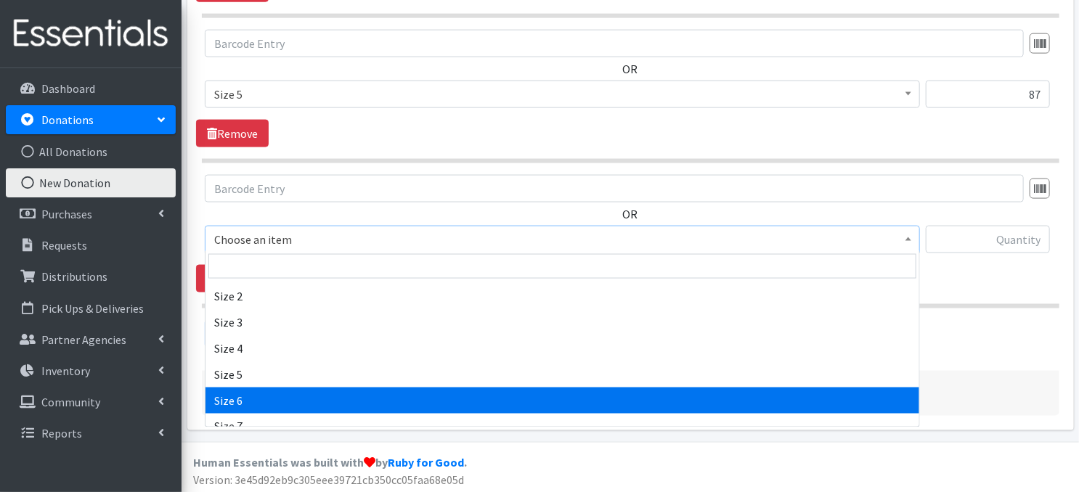
select select "3687"
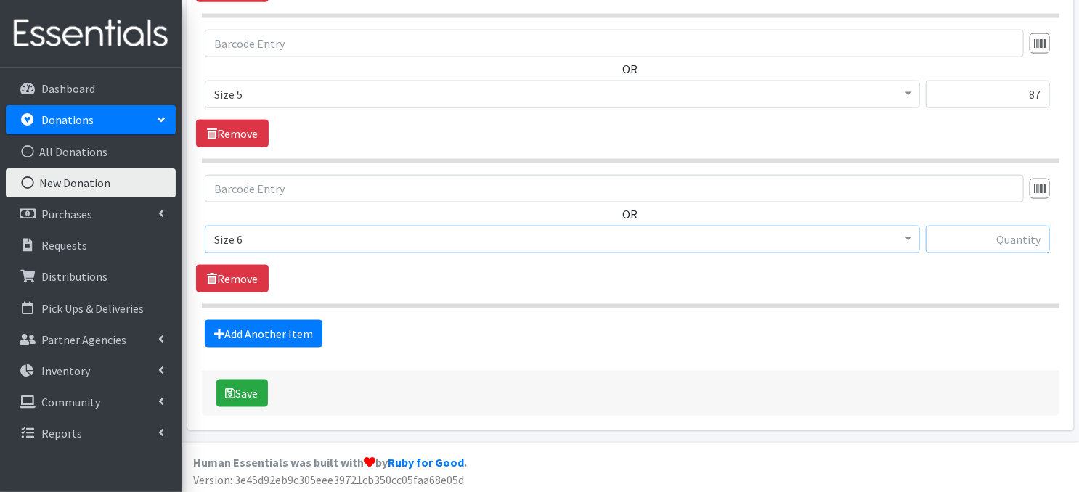
click at [948, 236] on input "text" at bounding box center [988, 240] width 124 height 28
type input "256"
click at [276, 336] on link "Add Another Item" at bounding box center [264, 334] width 118 height 28
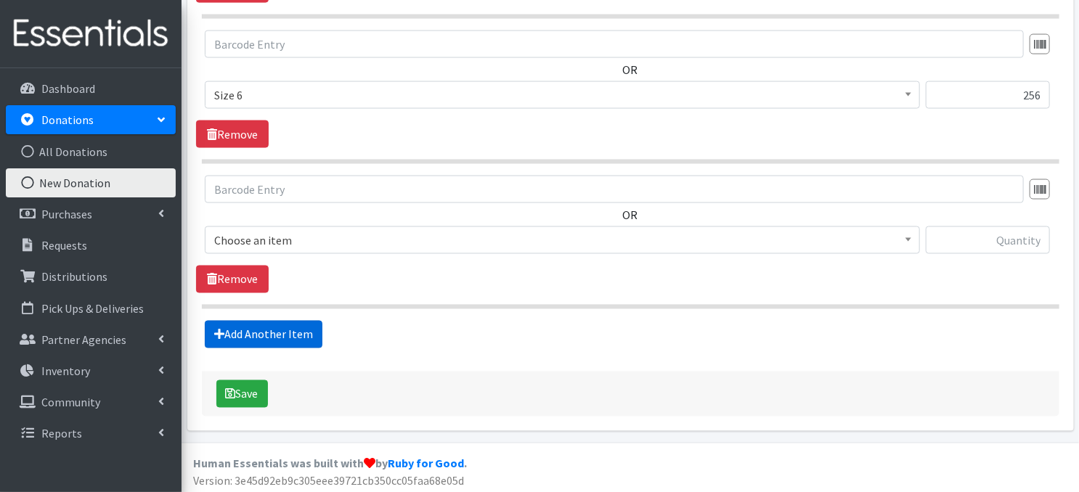
scroll to position [1084, 0]
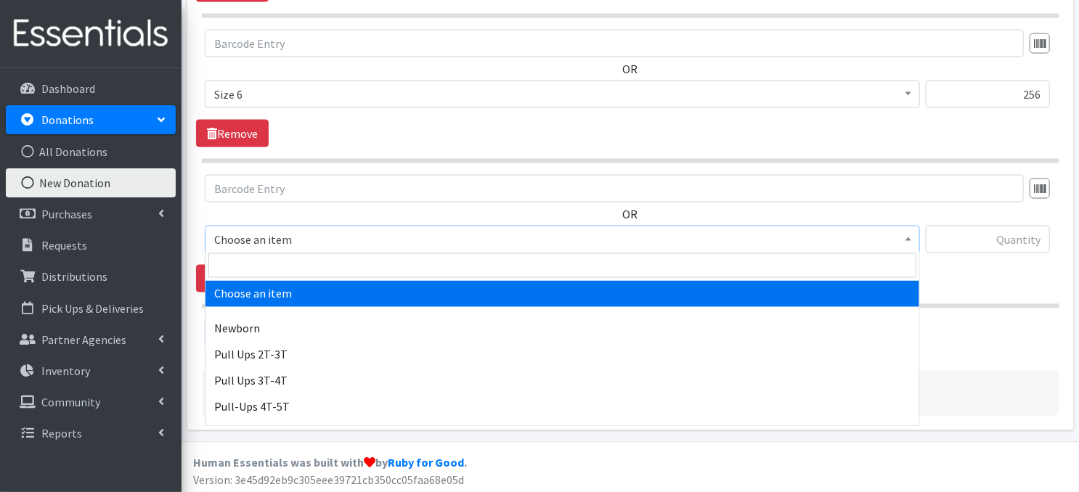
click at [909, 239] on span at bounding box center [908, 238] width 15 height 23
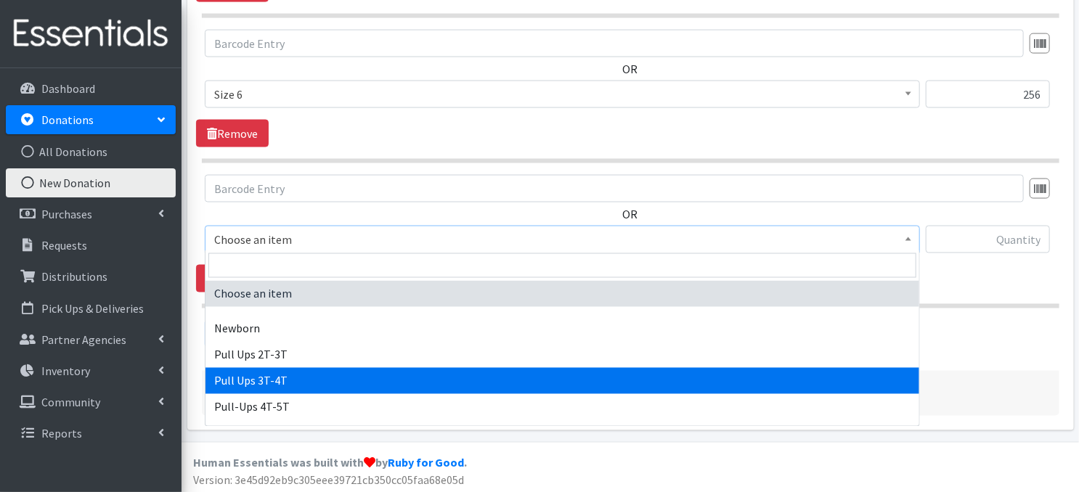
select select "3697"
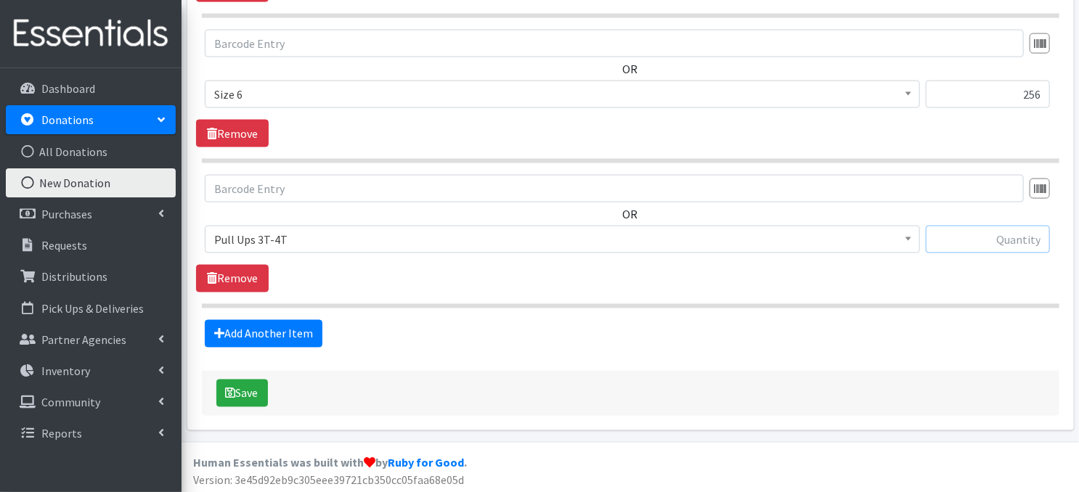
click at [991, 240] on input "text" at bounding box center [988, 240] width 124 height 28
type input "7"
click at [259, 329] on link "Add Another Item" at bounding box center [264, 334] width 118 height 28
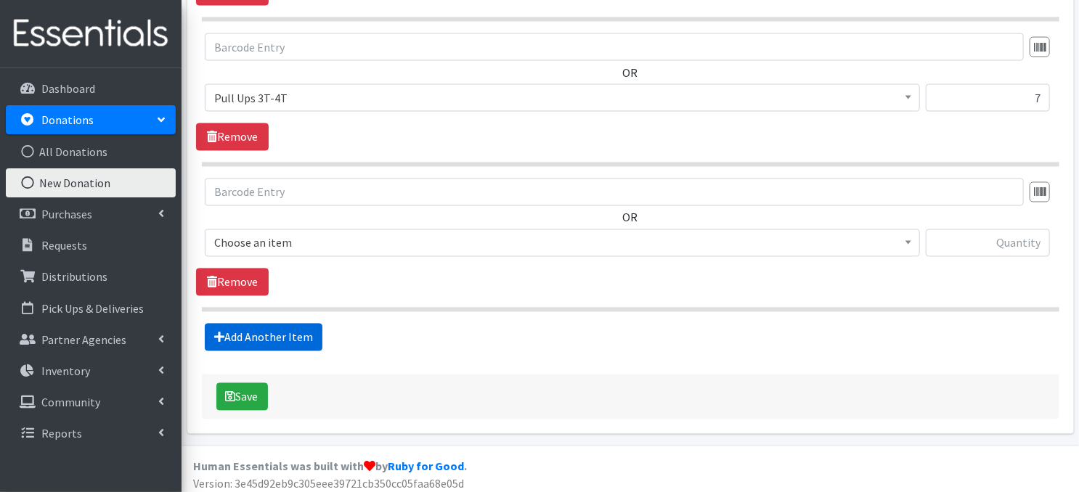
scroll to position [1229, 0]
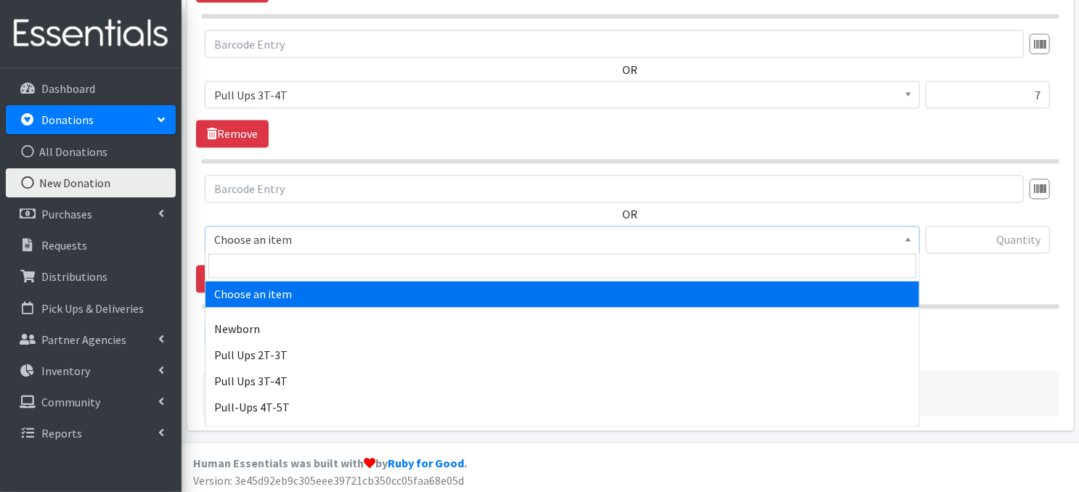
click at [907, 233] on span at bounding box center [908, 238] width 15 height 23
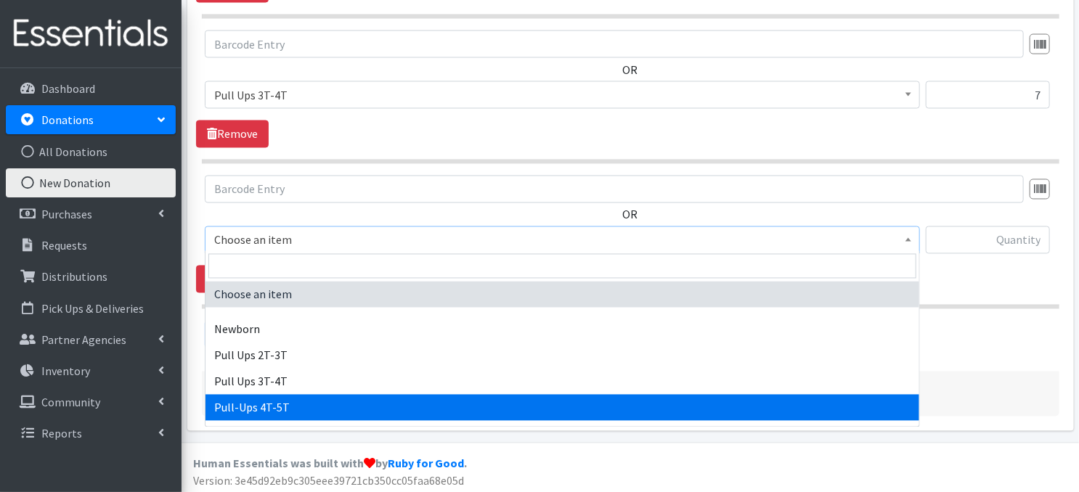
select select "14766"
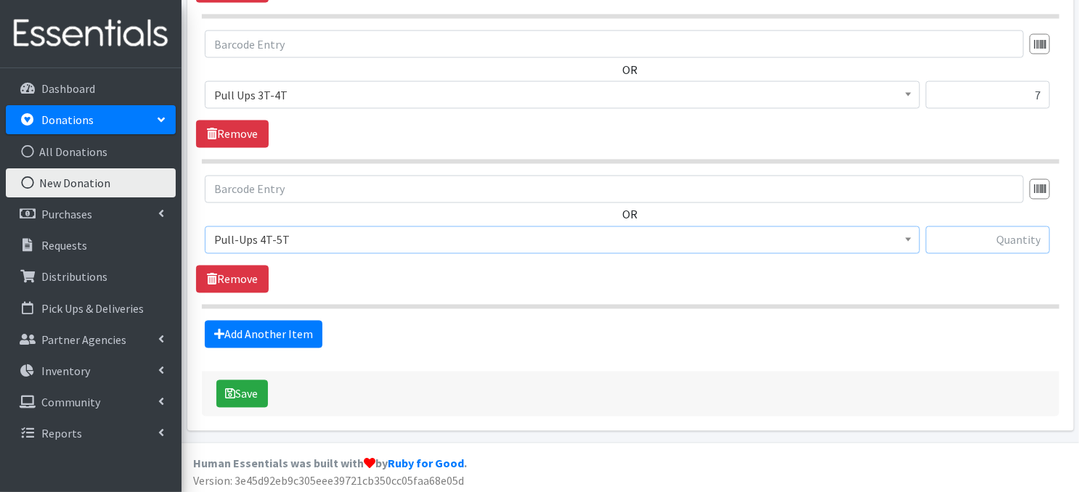
click at [976, 243] on input "text" at bounding box center [988, 241] width 124 height 28
type input "1"
type input "152"
click at [256, 394] on button "Save" at bounding box center [242, 395] width 52 height 28
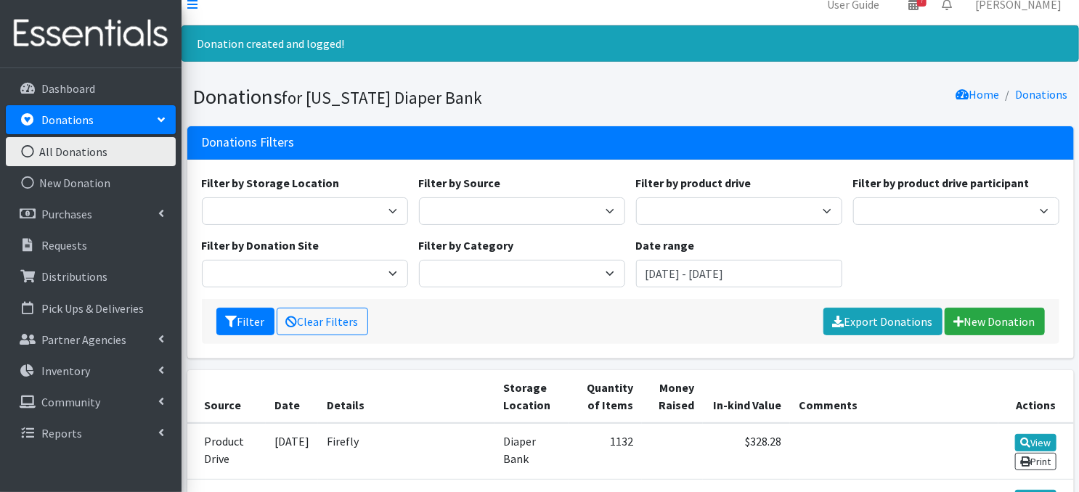
scroll to position [29, 0]
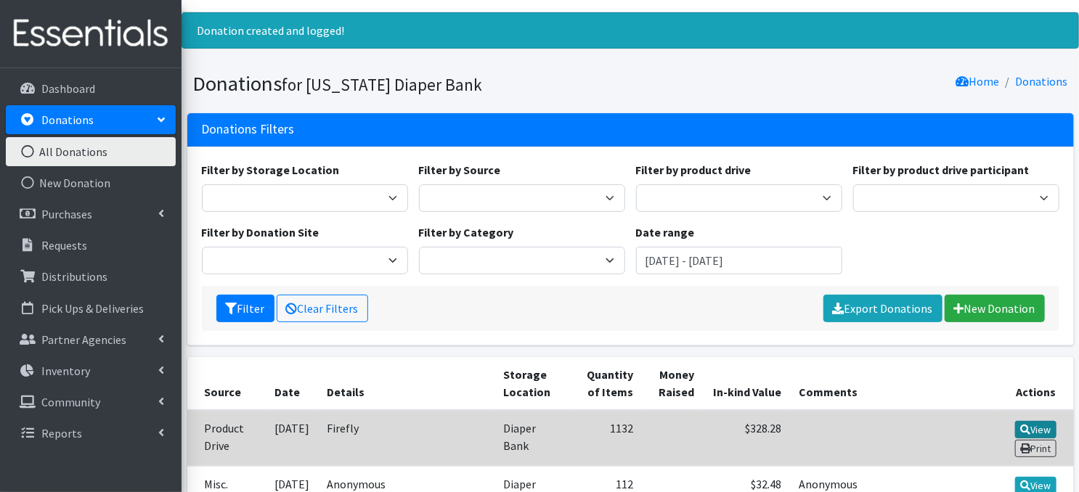
click at [1028, 425] on icon at bounding box center [1025, 430] width 10 height 10
click at [1029, 429] on link "View" at bounding box center [1035, 429] width 41 height 17
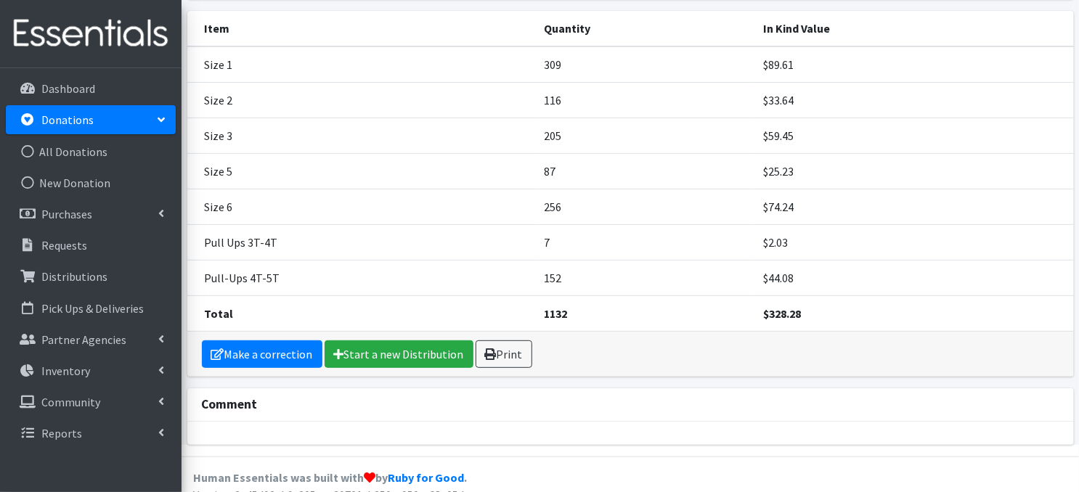
scroll to position [183, 0]
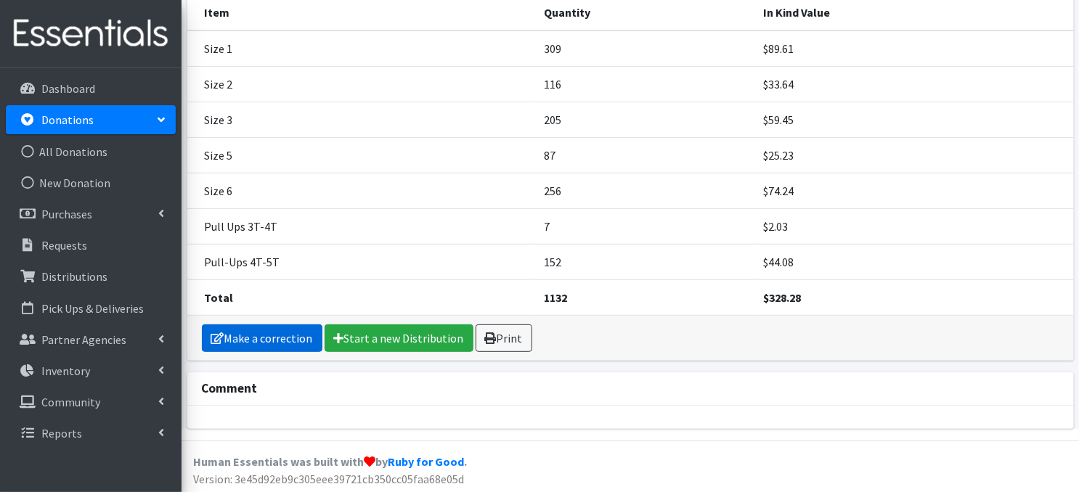
click at [284, 339] on link "Make a correction" at bounding box center [262, 339] width 121 height 28
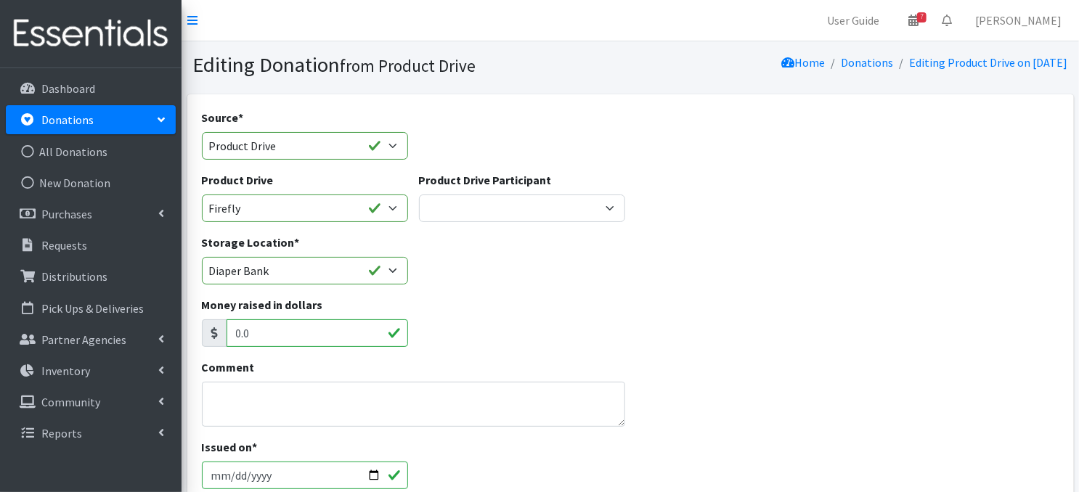
click at [372, 472] on input "[DATE]" at bounding box center [305, 476] width 206 height 28
type input "[DATE]"
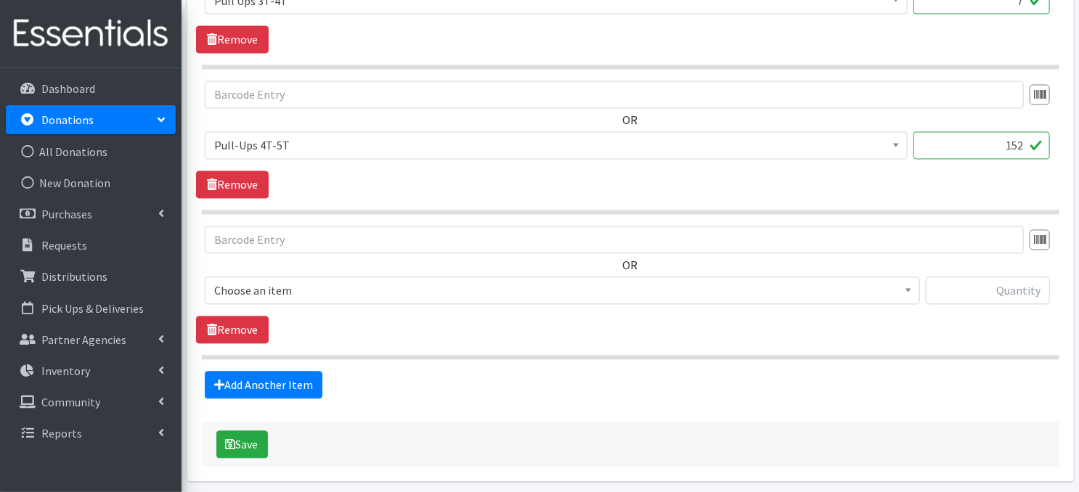
scroll to position [1374, 0]
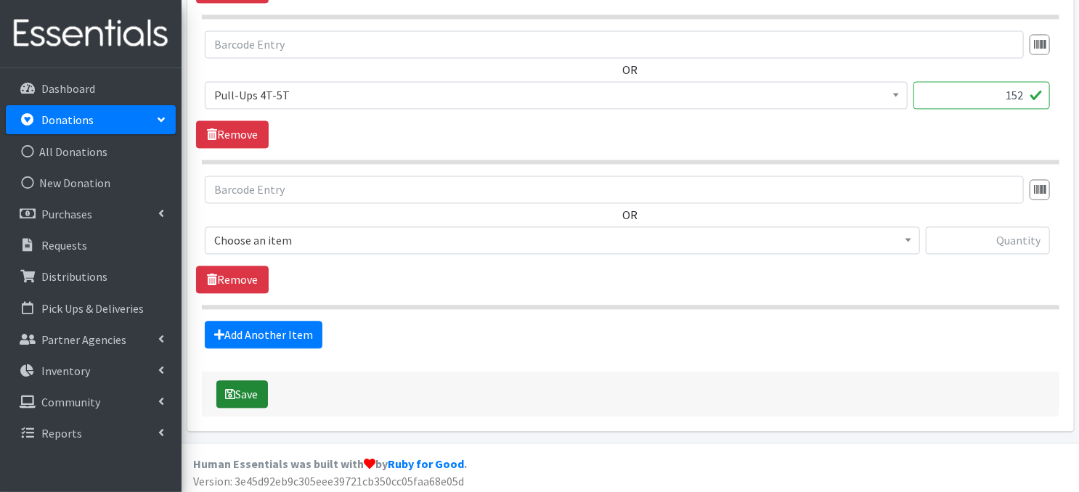
click at [250, 391] on button "Save" at bounding box center [242, 395] width 52 height 28
